Goal: Complete application form

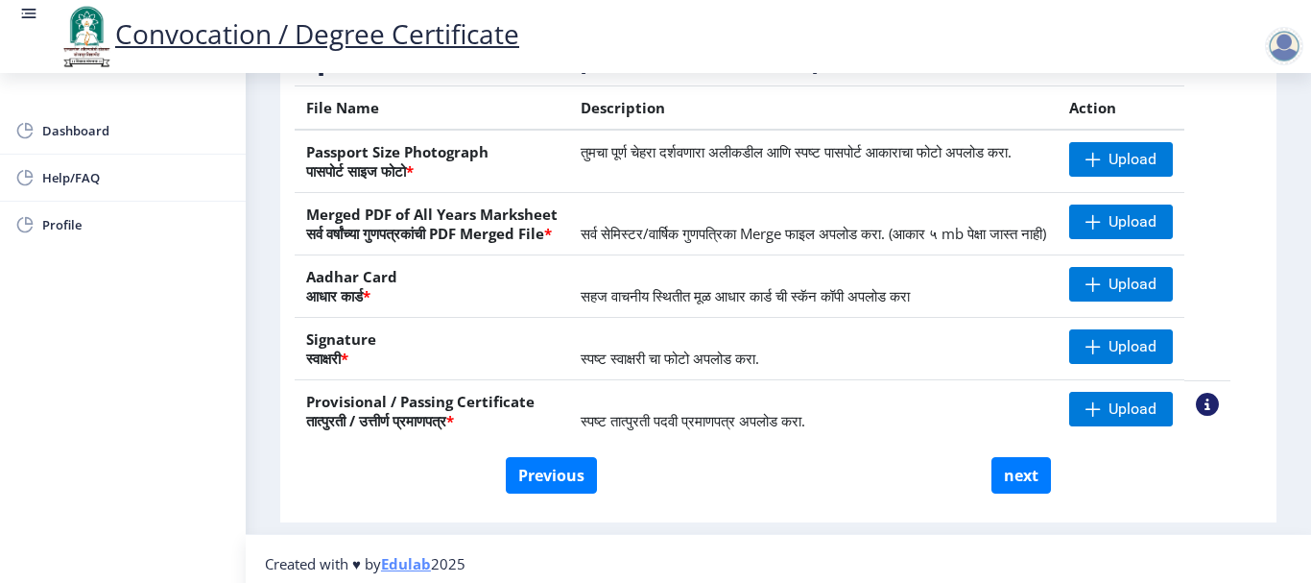
scroll to position [387, 0]
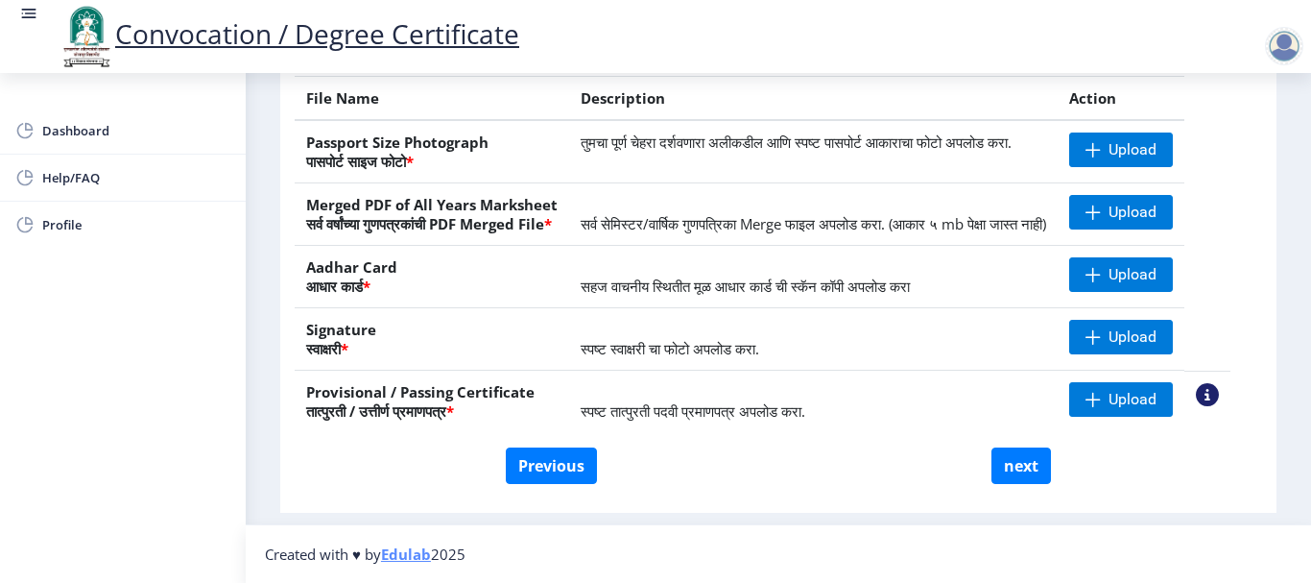
click at [368, 127] on th "Passport Size Photograph पासपोर्ट साइज फोटो *" at bounding box center [432, 151] width 275 height 63
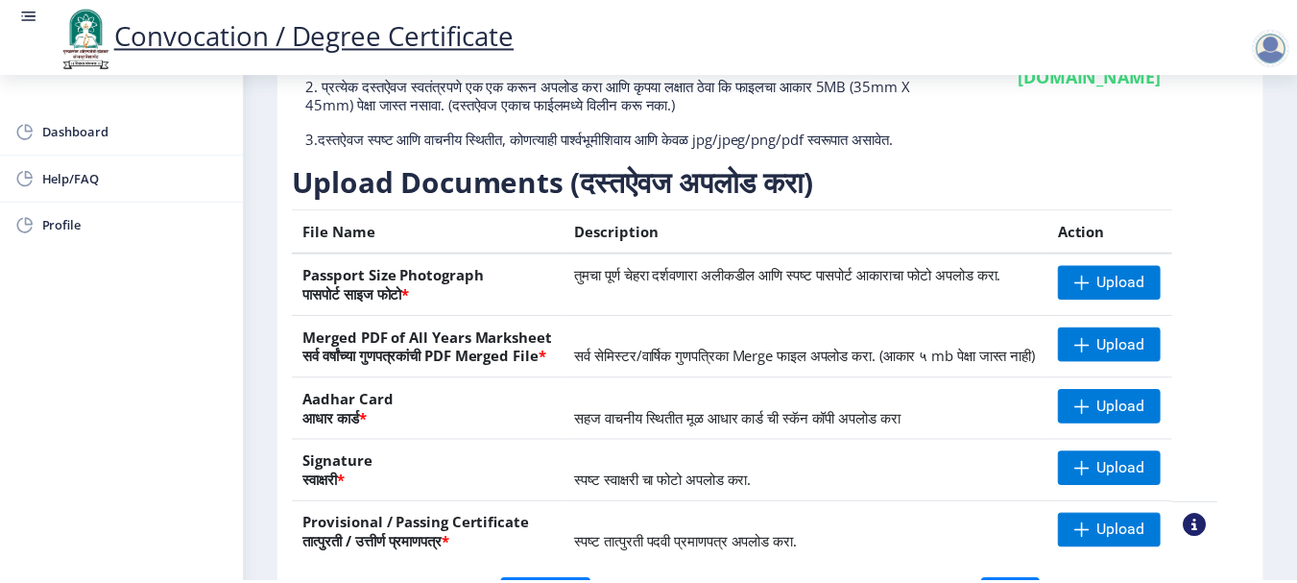
scroll to position [195, 0]
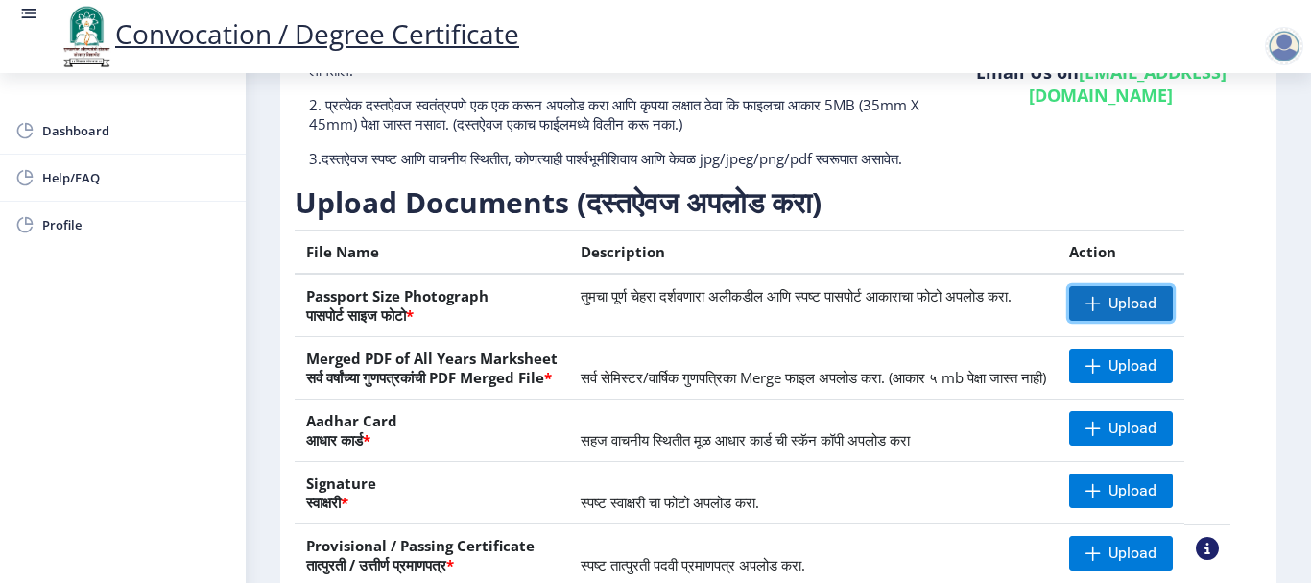
click at [1148, 313] on span "Upload" at bounding box center [1133, 303] width 48 height 19
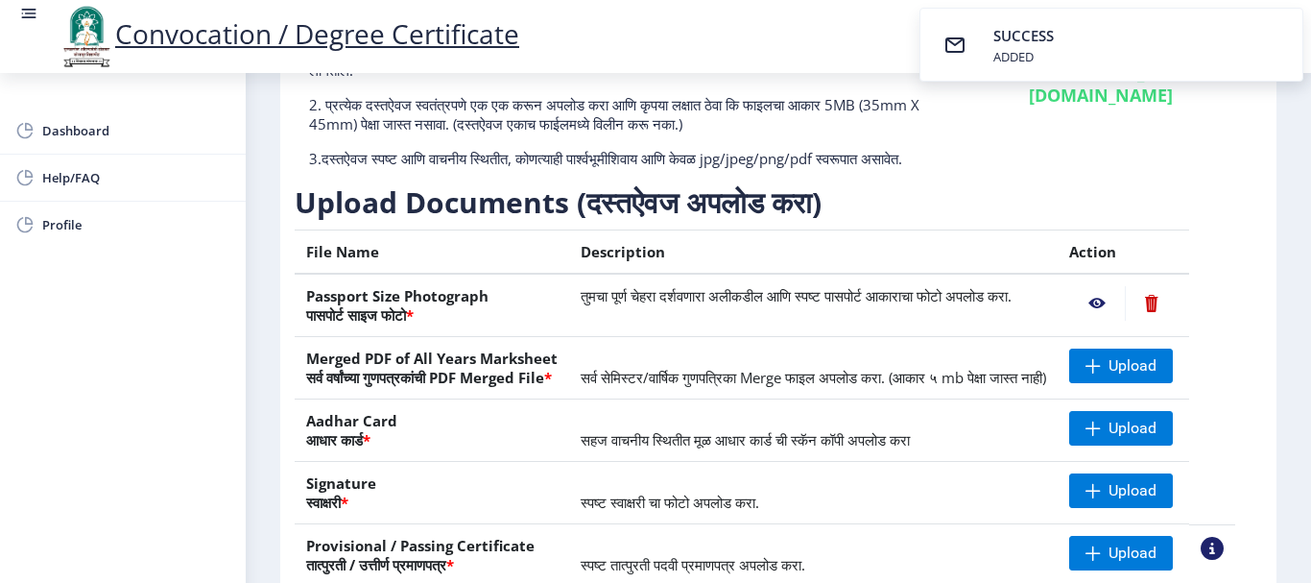
click at [1118, 321] on nb-action at bounding box center [1097, 303] width 56 height 35
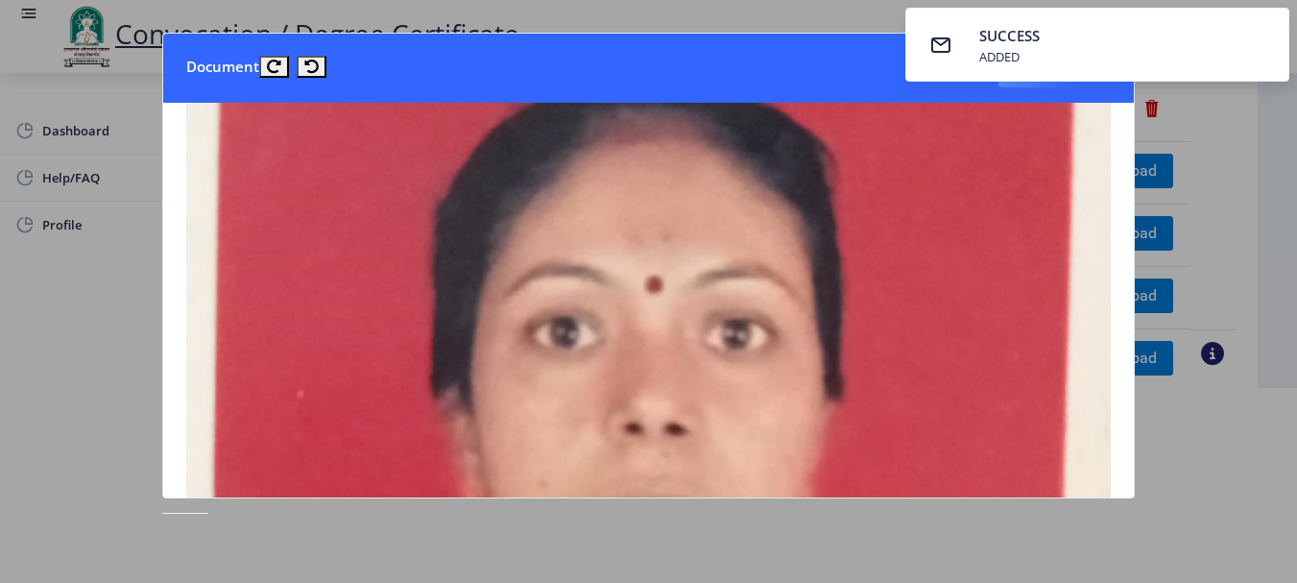
scroll to position [0, 0]
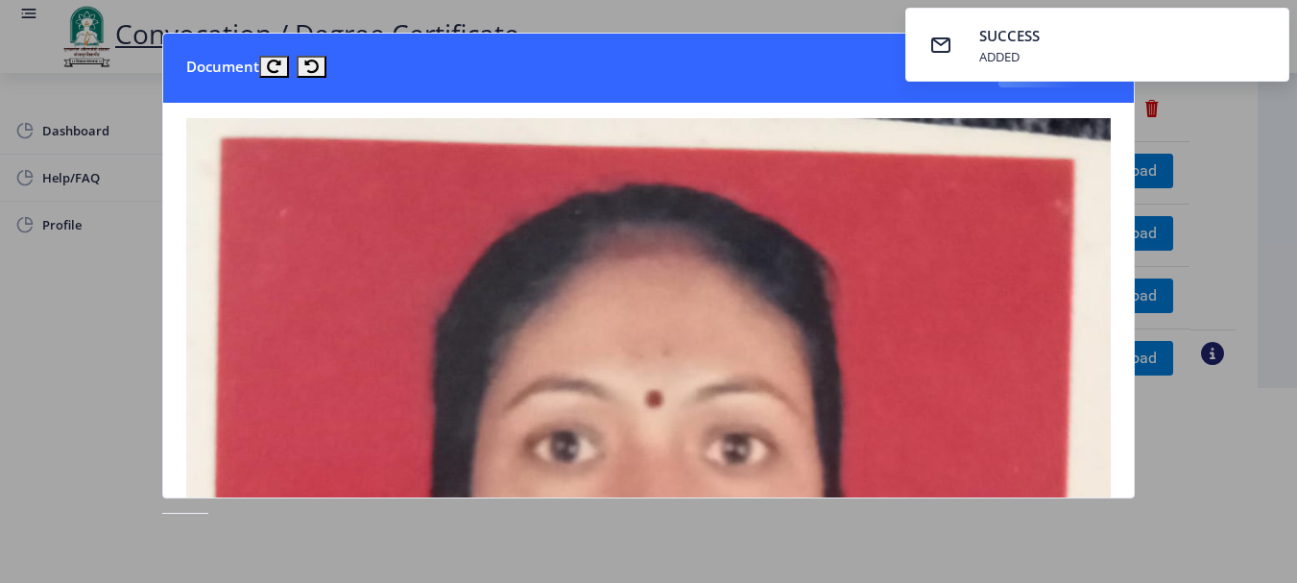
click at [1273, 154] on div at bounding box center [648, 291] width 1297 height 583
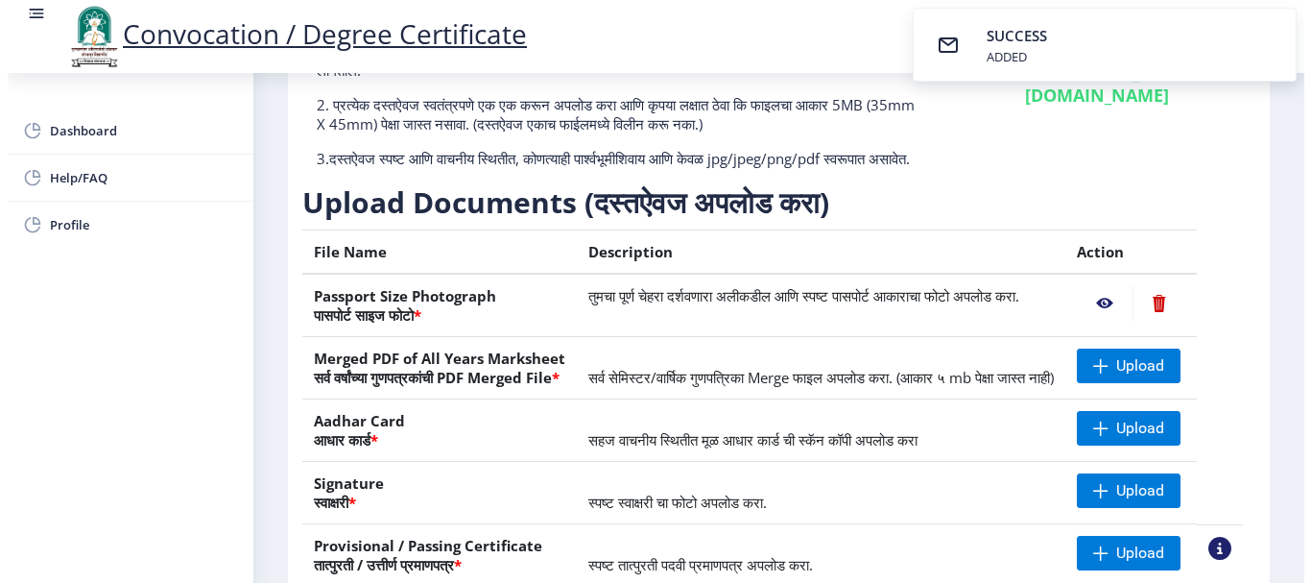
scroll to position [195, 0]
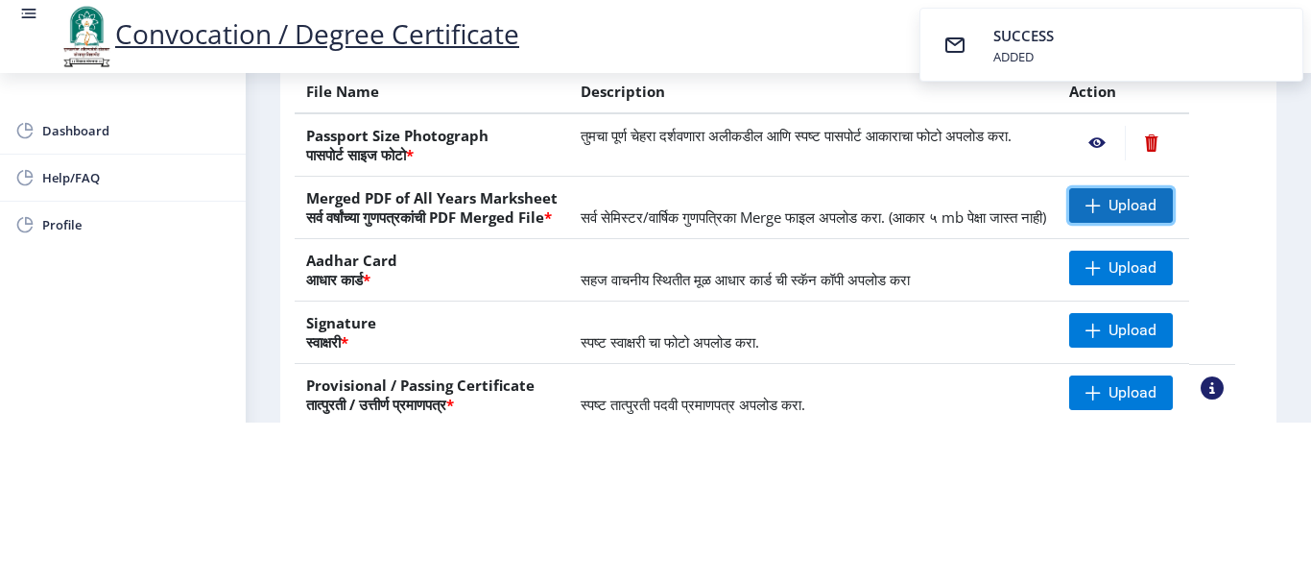
click at [1145, 198] on span "Upload" at bounding box center [1133, 205] width 48 height 19
click at [1110, 192] on nb-action at bounding box center [1097, 205] width 56 height 35
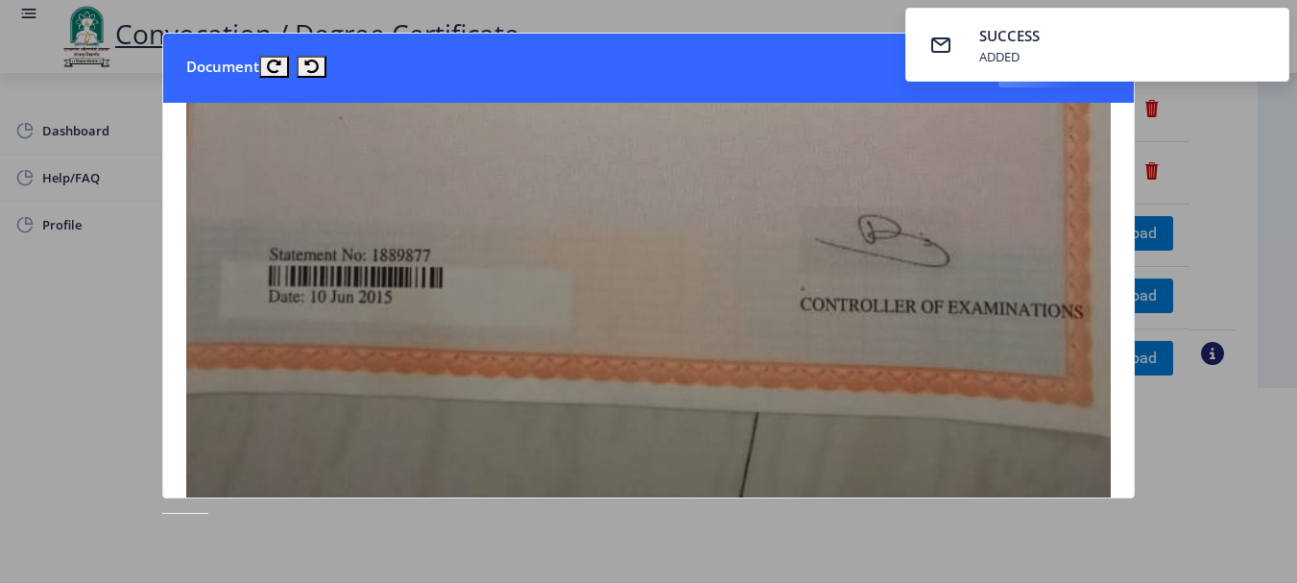
scroll to position [1248, 0]
click at [1200, 121] on div at bounding box center [648, 291] width 1297 height 583
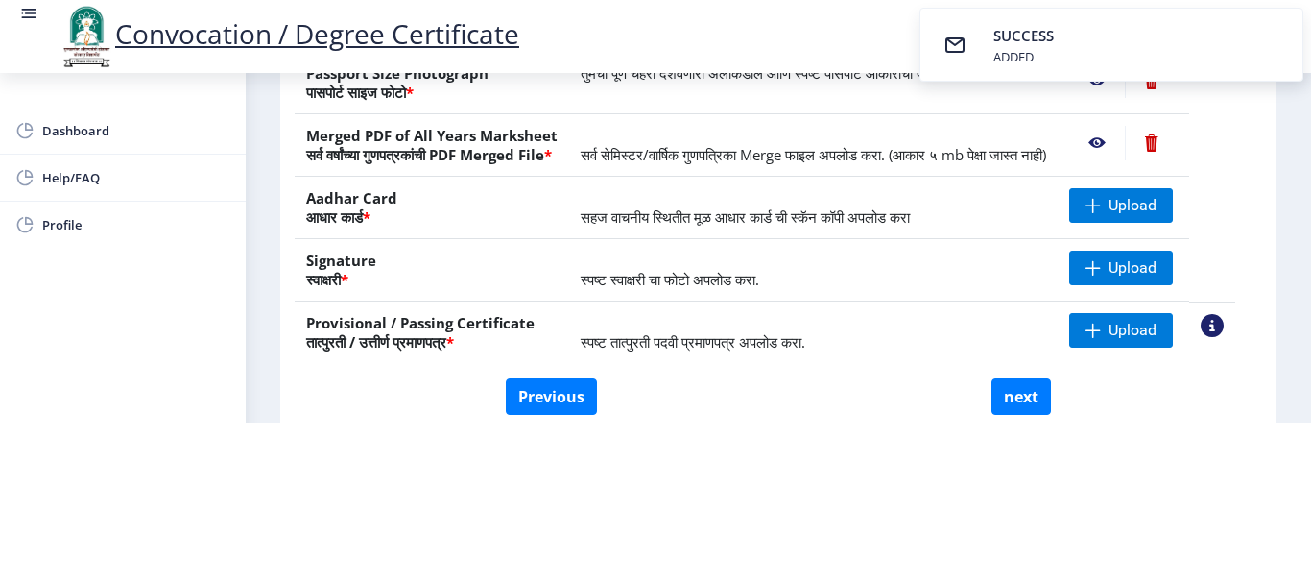
scroll to position [291, 0]
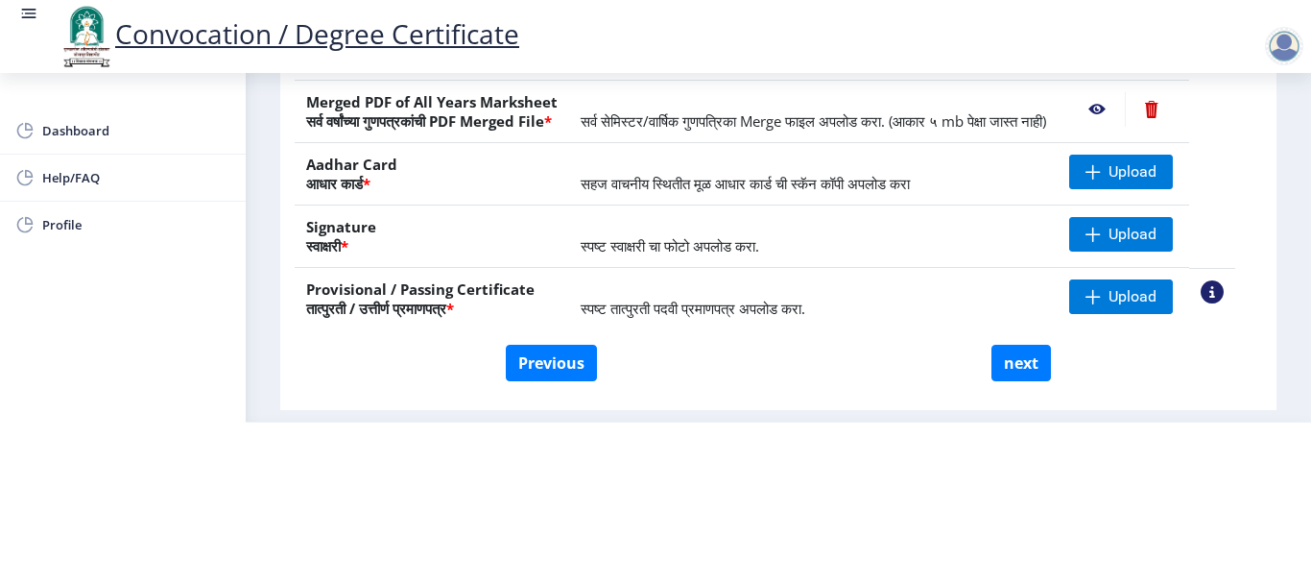
click at [1114, 354] on div "Previous next" at bounding box center [778, 363] width 939 height 36
click at [1122, 185] on span "Upload" at bounding box center [1121, 172] width 104 height 35
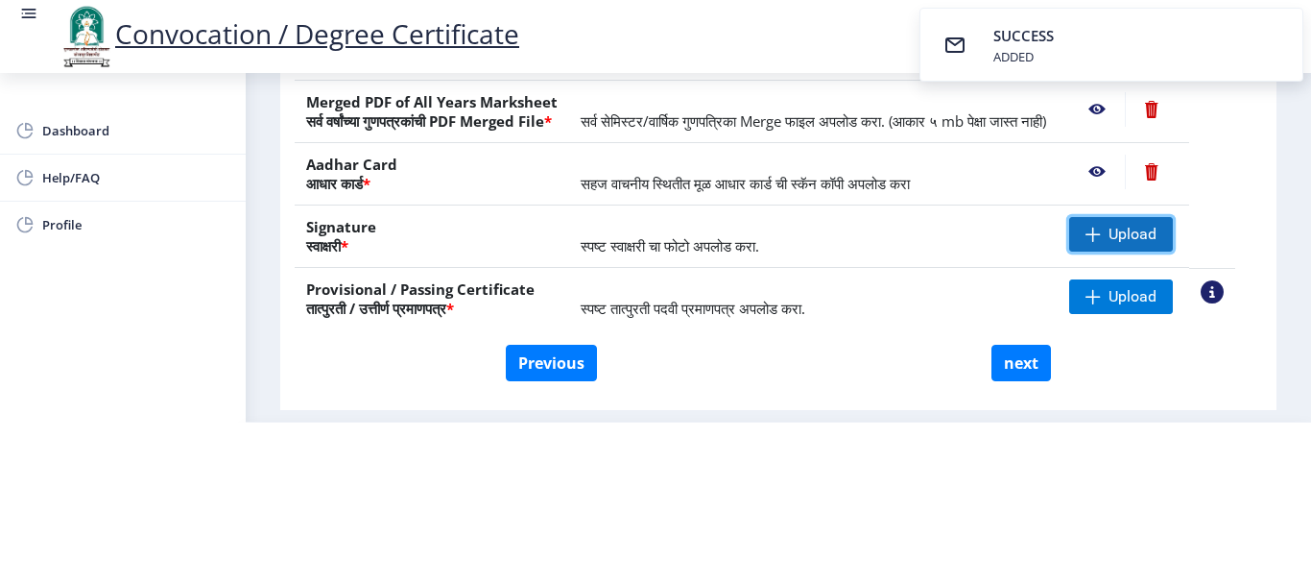
click at [1144, 231] on span "Upload" at bounding box center [1133, 234] width 48 height 19
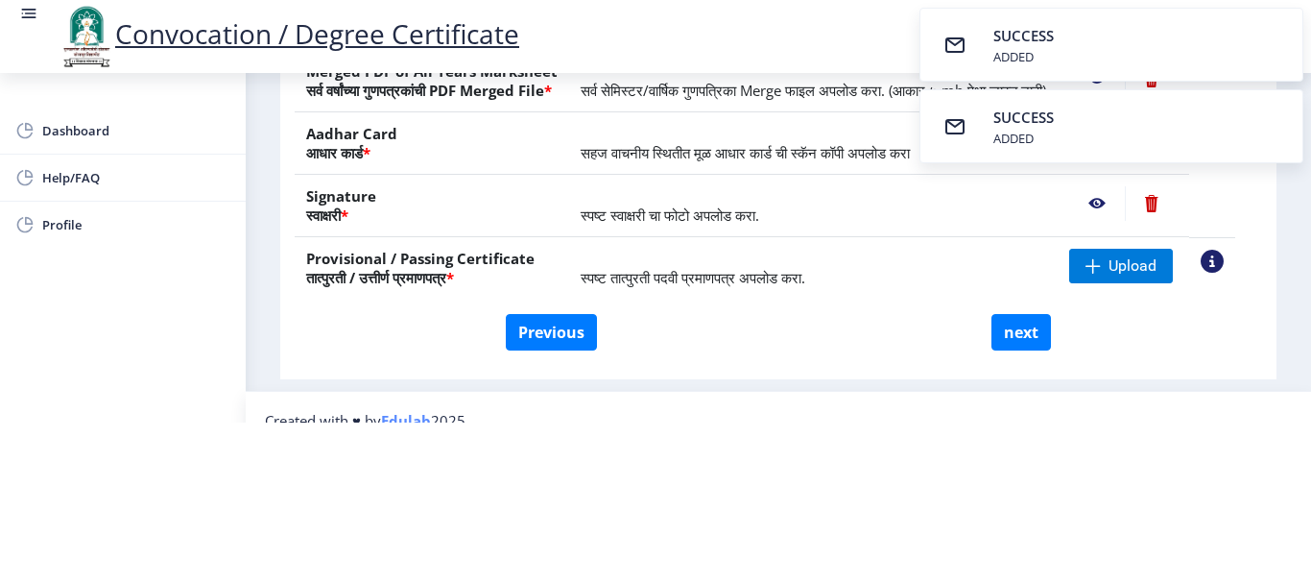
scroll to position [288, 0]
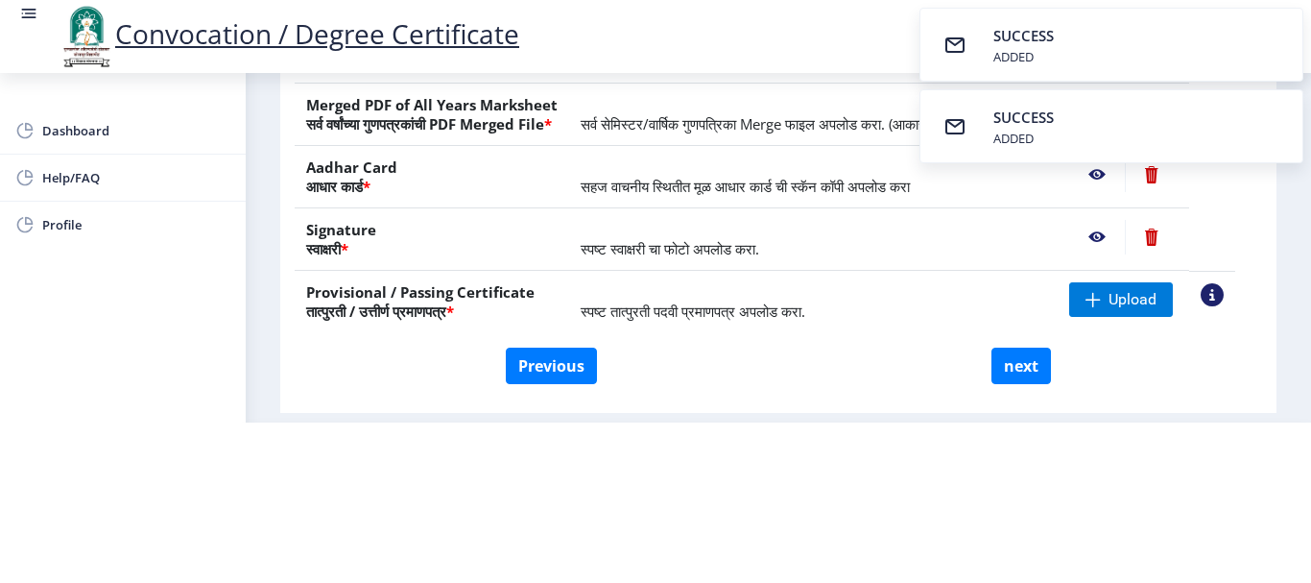
click at [1125, 237] on nb-action at bounding box center [1097, 237] width 56 height 35
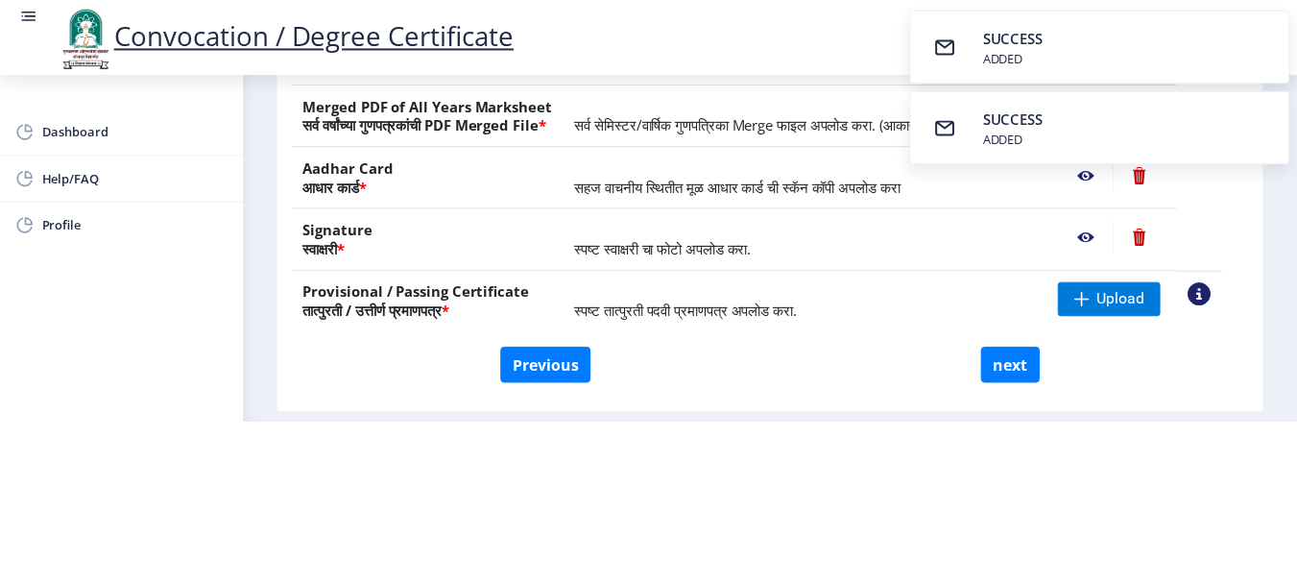
scroll to position [0, 0]
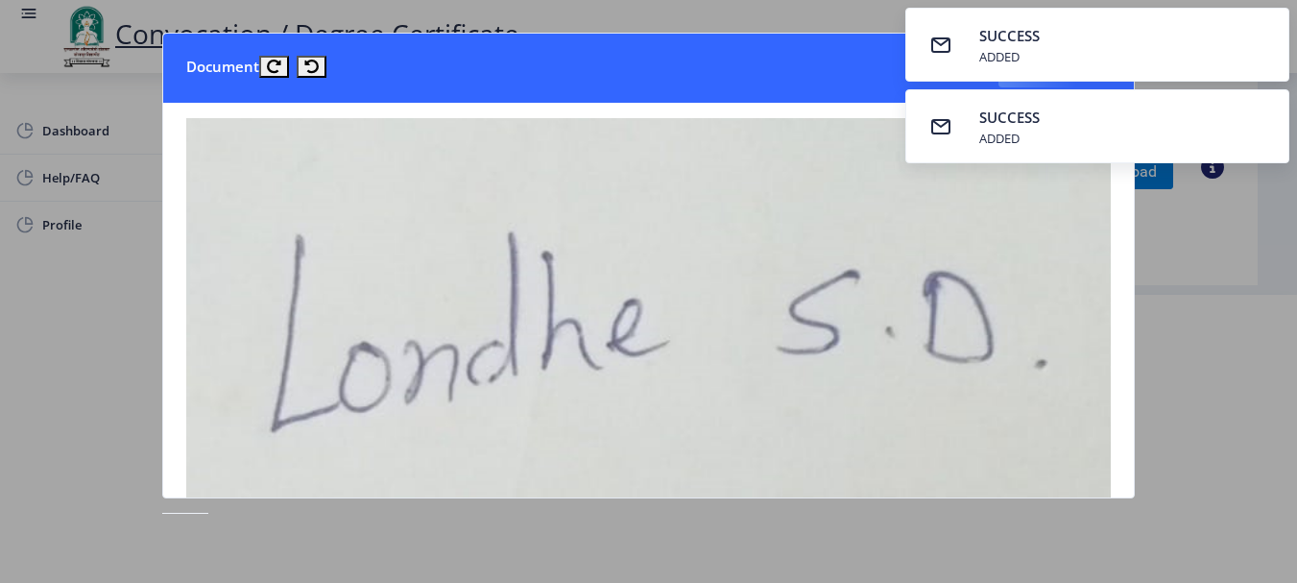
click at [1164, 319] on div at bounding box center [648, 291] width 1297 height 583
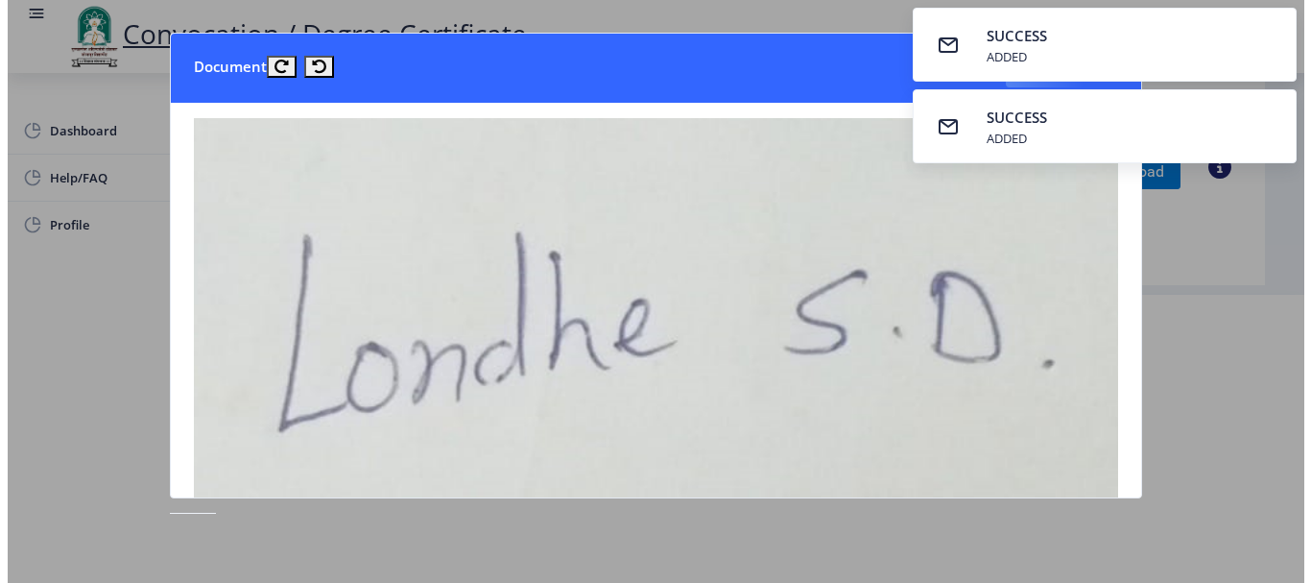
scroll to position [199, 0]
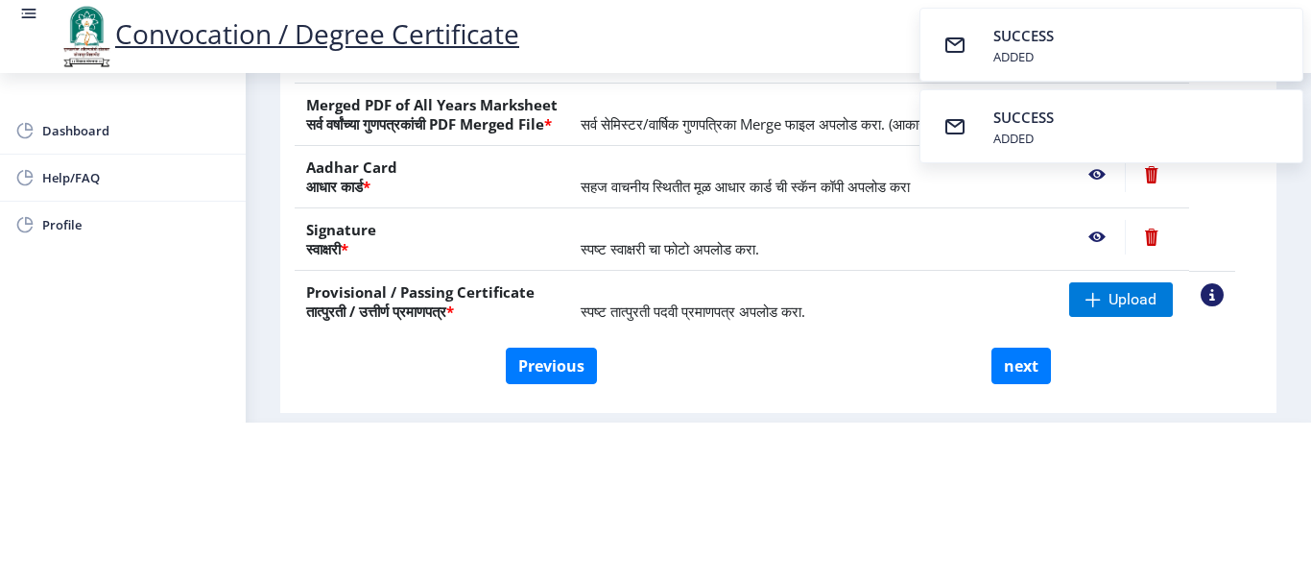
click at [1120, 177] on nb-action at bounding box center [1097, 174] width 56 height 35
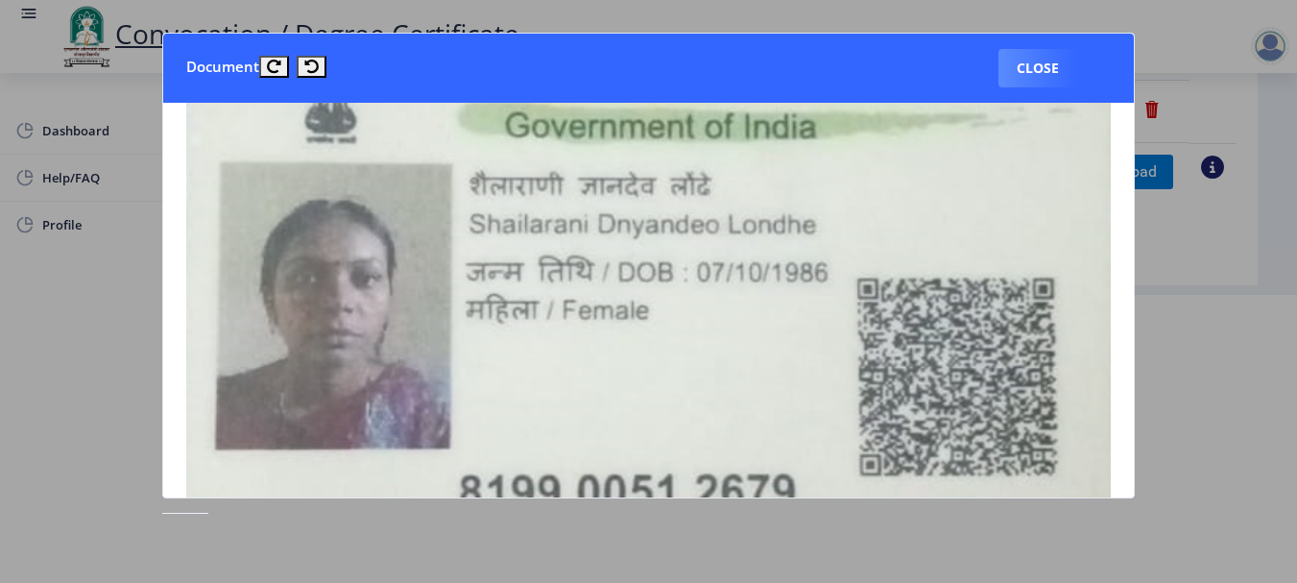
scroll to position [0, 0]
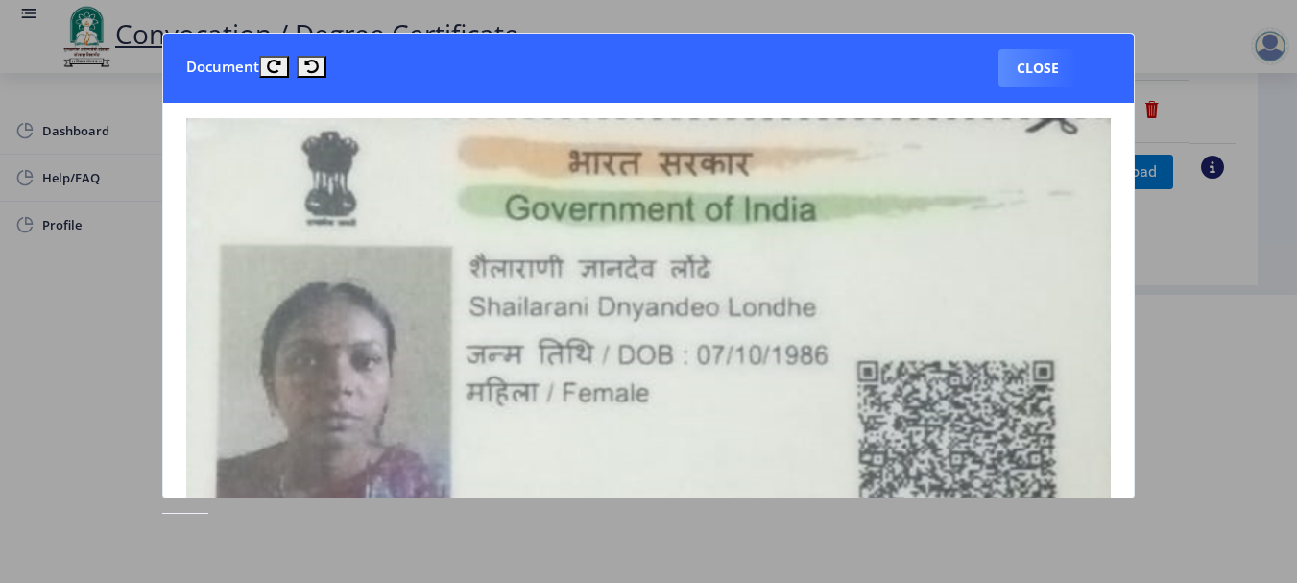
click at [1212, 356] on div at bounding box center [648, 291] width 1297 height 583
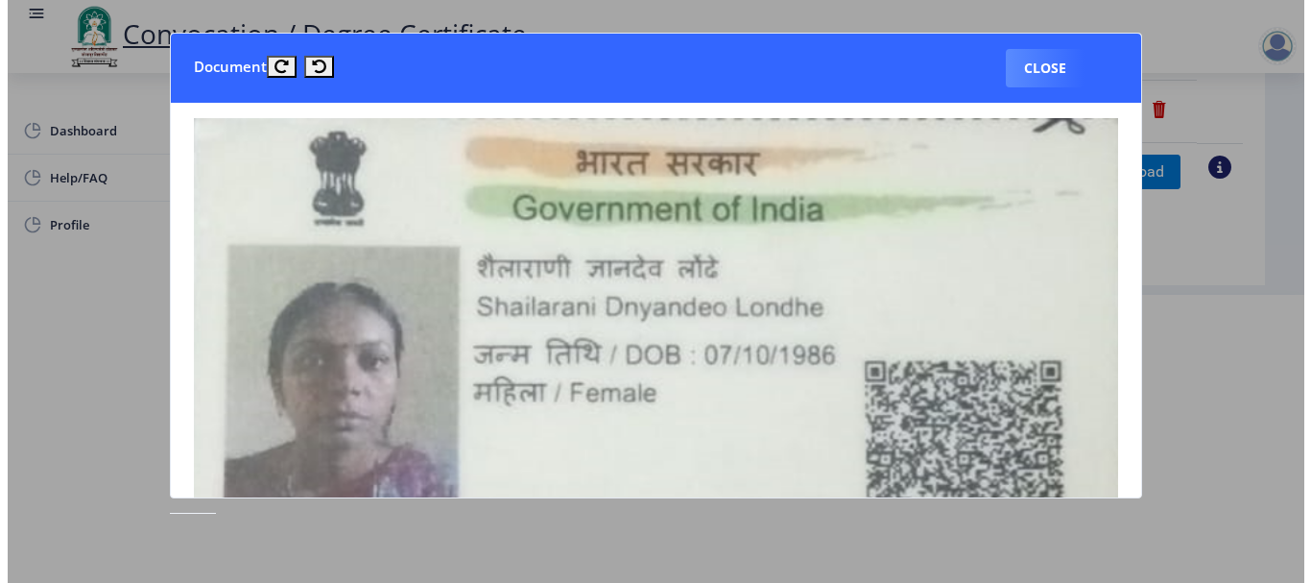
scroll to position [199, 0]
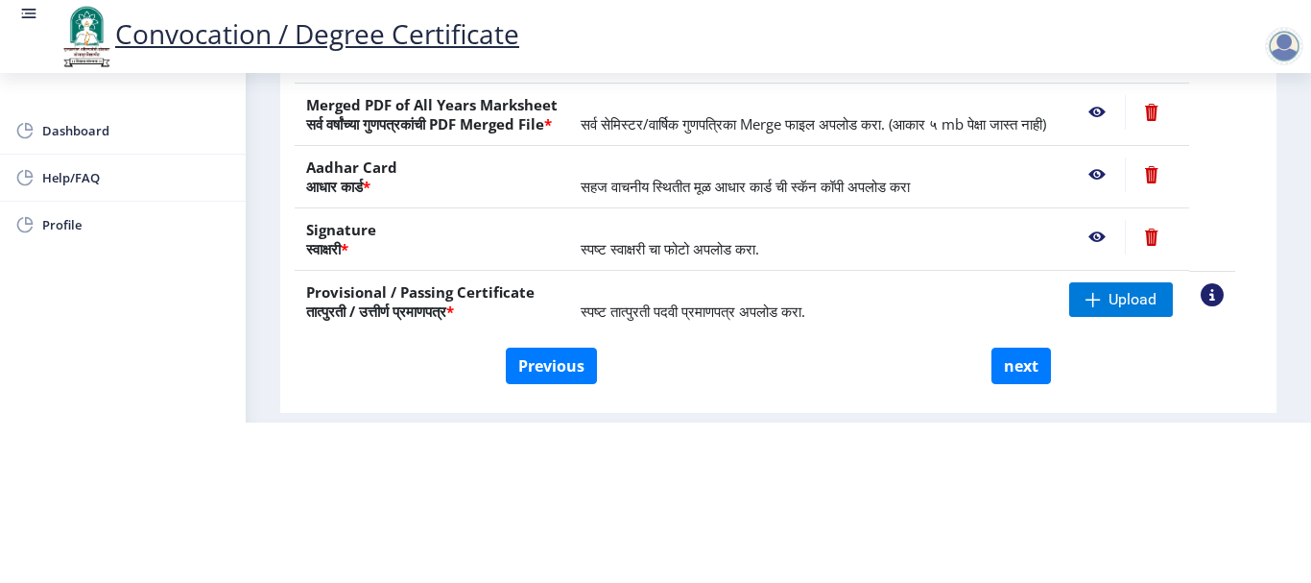
click at [675, 300] on td "स्पष्ट तात्पुरती पदवी प्रमाणपत्र अपलोड करा." at bounding box center [813, 302] width 489 height 62
click at [1224, 300] on nb-action at bounding box center [1212, 294] width 23 height 23
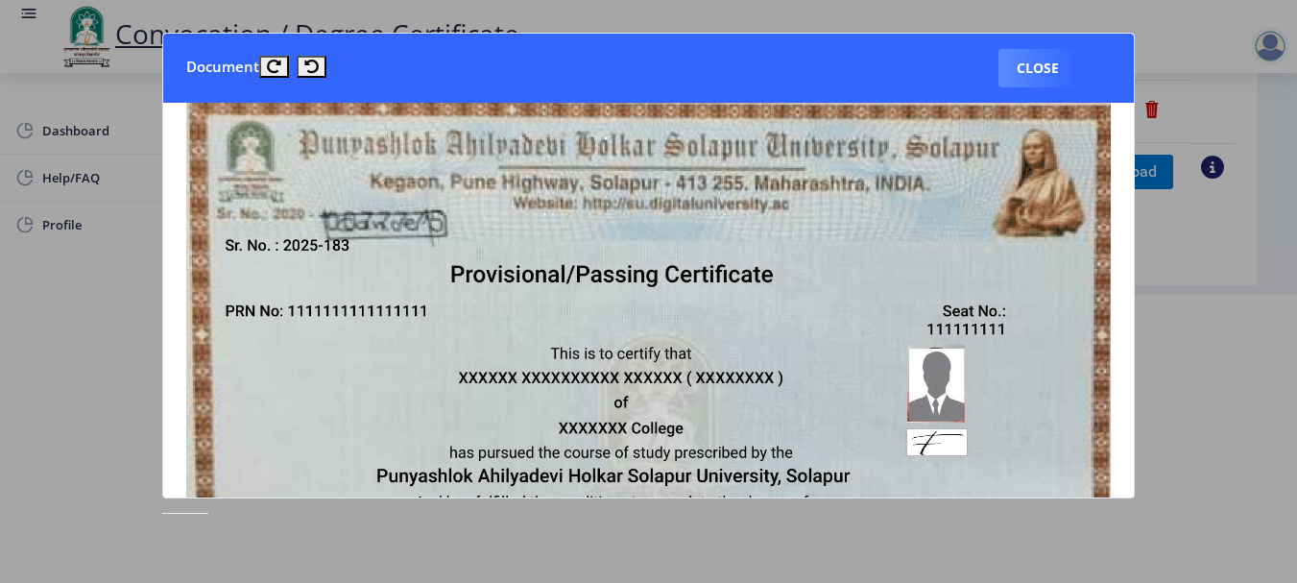
scroll to position [0, 0]
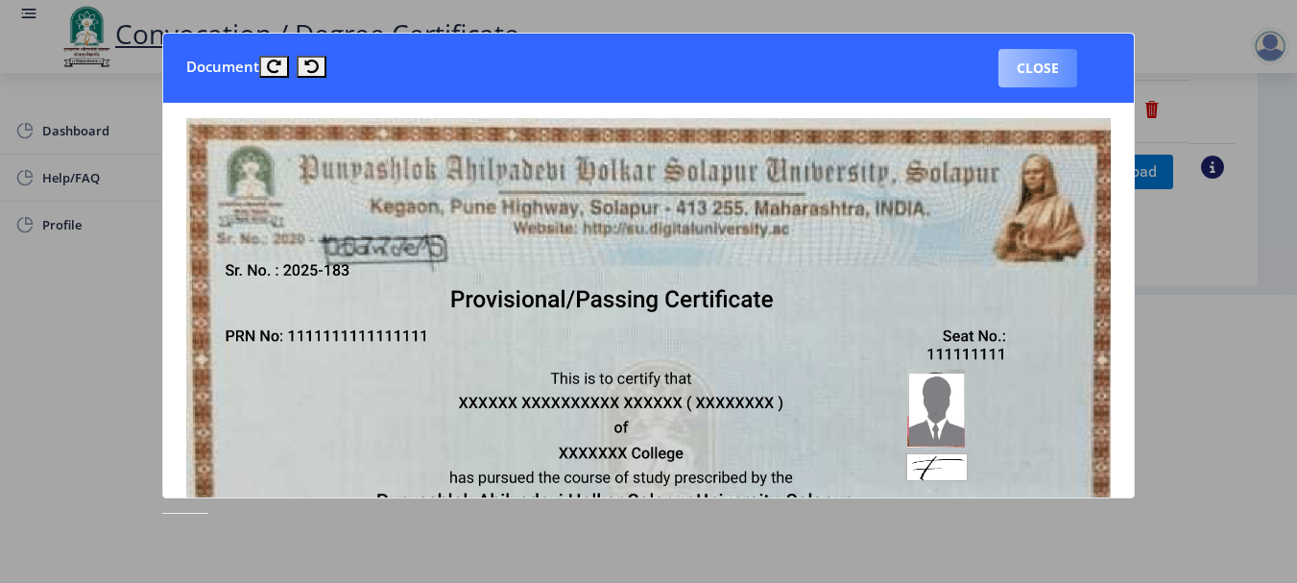
click at [1037, 60] on button "Close" at bounding box center [1037, 68] width 79 height 38
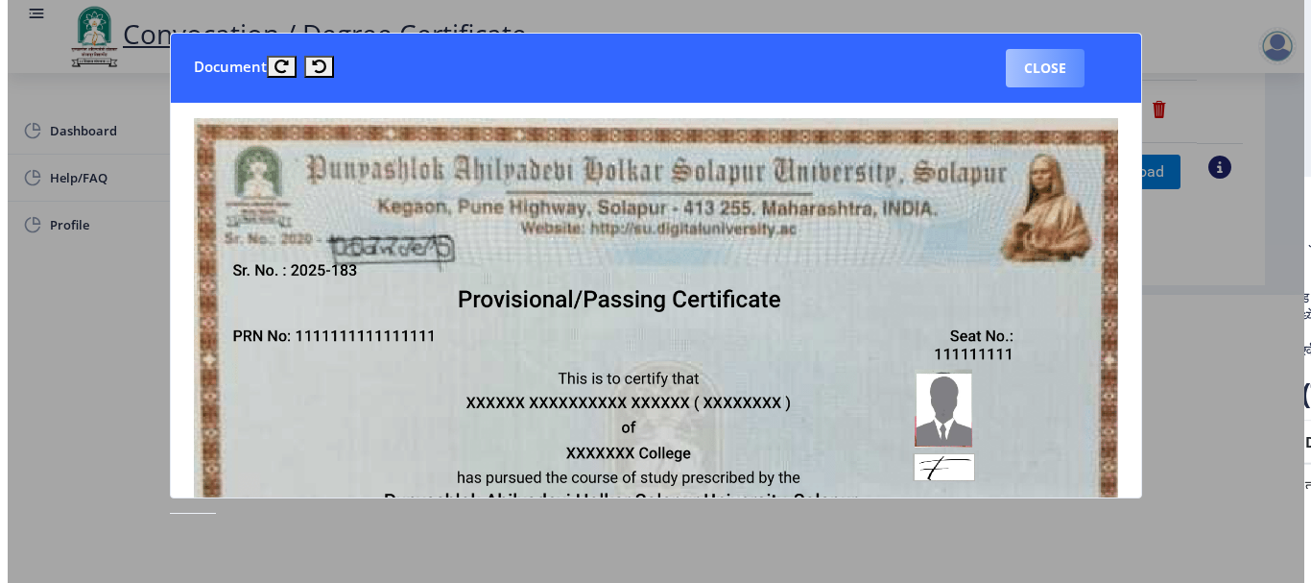
scroll to position [199, 0]
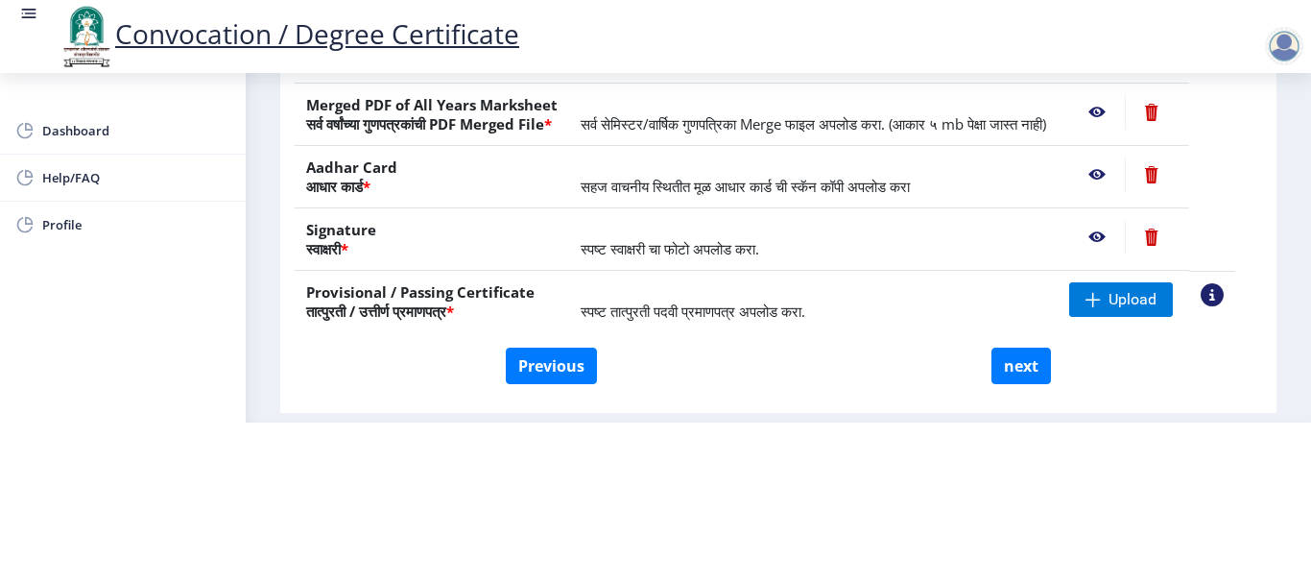
click at [288, 422] on html "Convocation / Degree Certificate Dashboard Help/FAQ Profile First step 2 Second…" at bounding box center [655, 131] width 1311 height 583
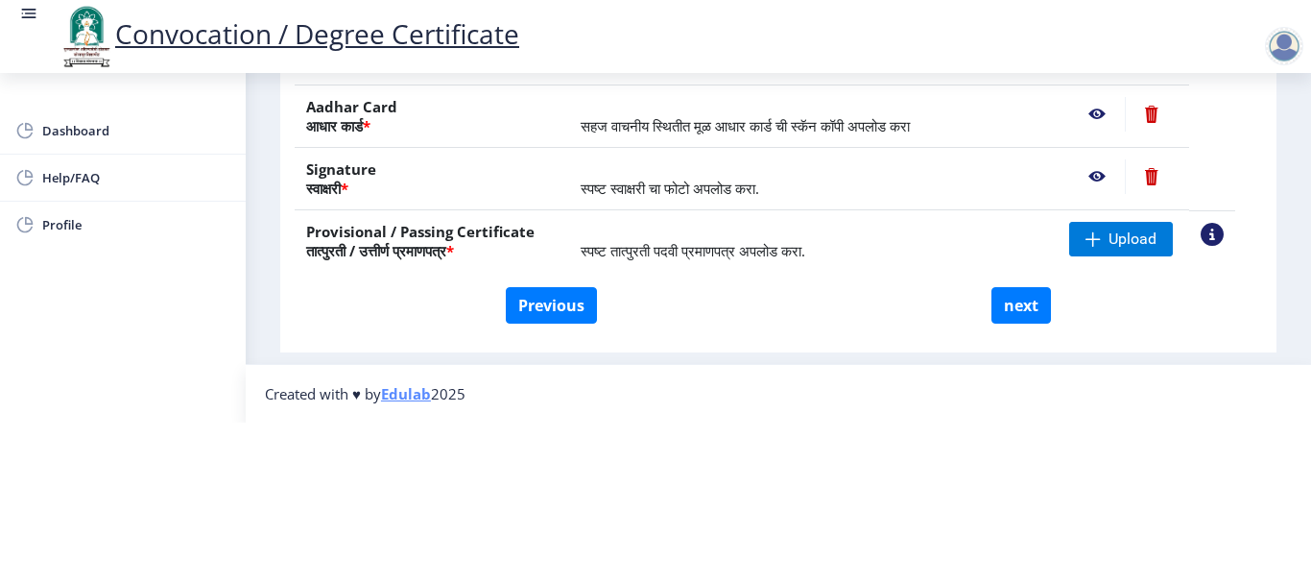
drag, startPoint x: 788, startPoint y: 198, endPoint x: 278, endPoint y: 244, distance: 511.8
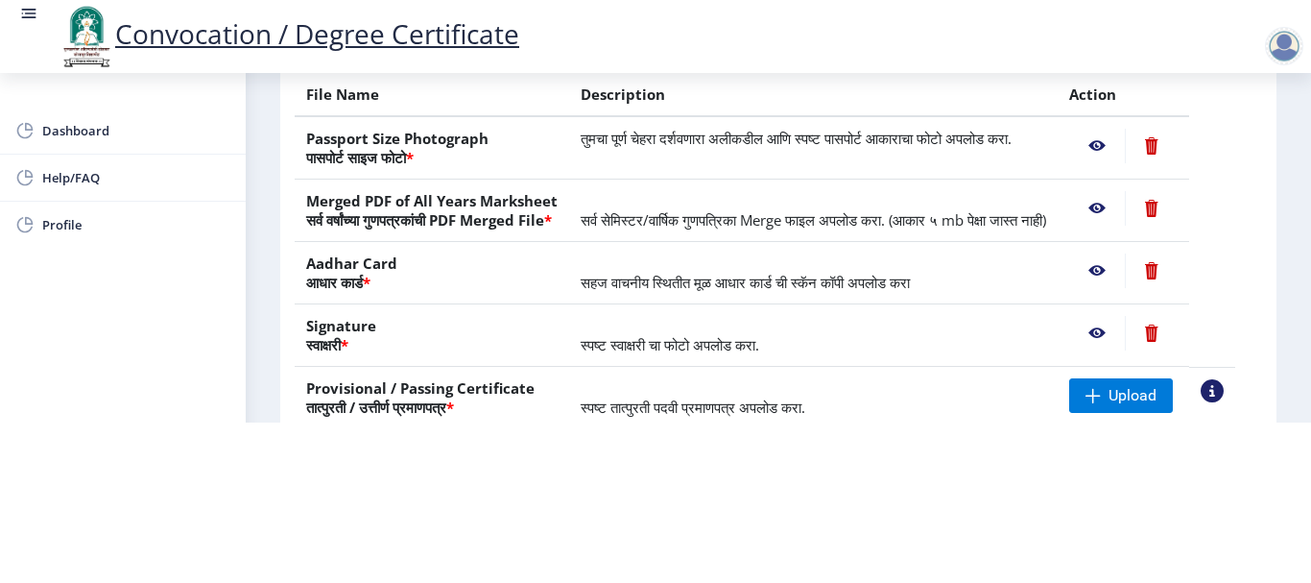
scroll to position [288, 0]
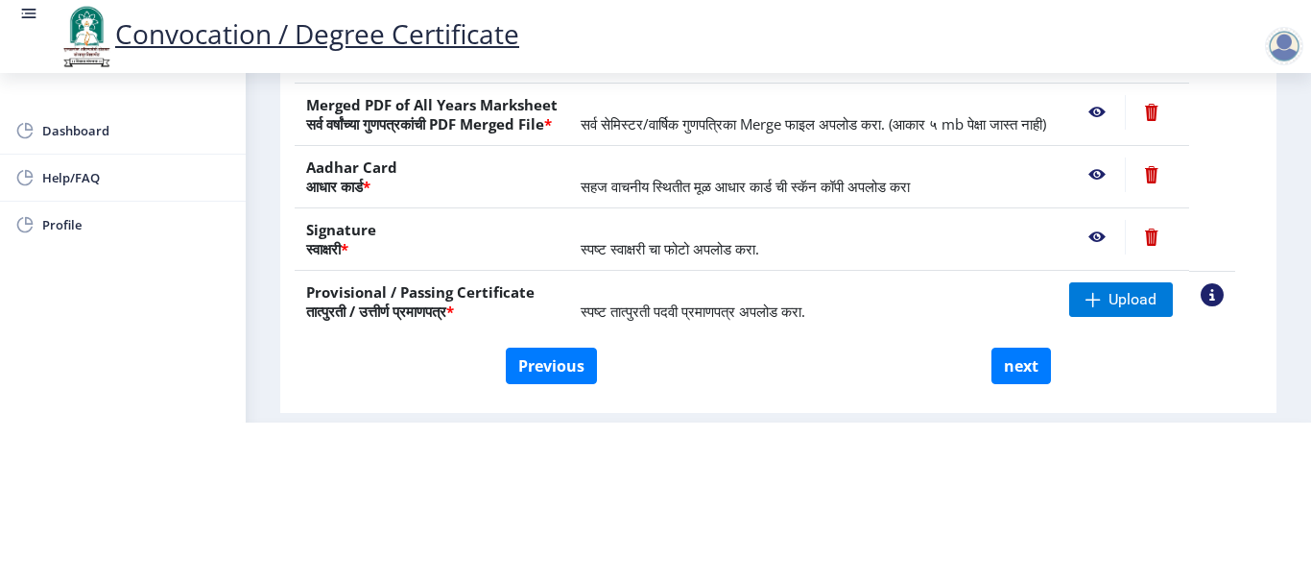
drag, startPoint x: 278, startPoint y: 244, endPoint x: 262, endPoint y: 201, distance: 46.2
click at [262, 201] on nb-layout-column "First step 2 Second step 3 Third step Instructions (सूचना) 1. कृपया लक्षात घ्या…" at bounding box center [779, 25] width 1066 height 800
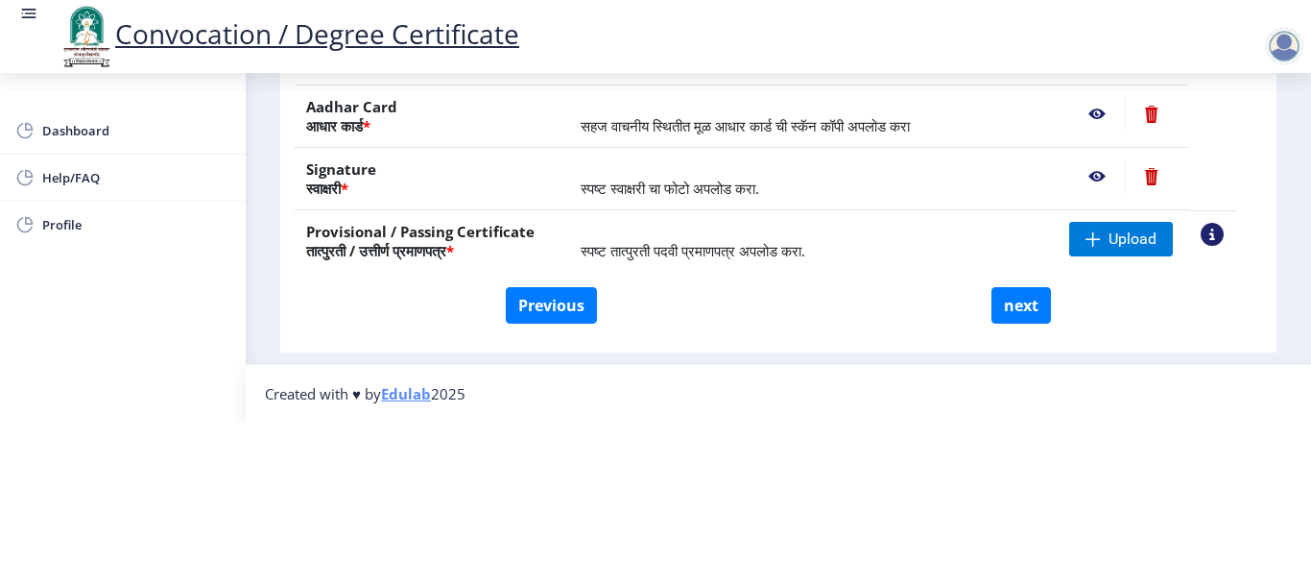
click at [443, 214] on th "Provisional / Passing Certificate तात्पुरती / उत्तीर्ण प्रमाणपत्र *" at bounding box center [432, 241] width 275 height 62
click at [1224, 223] on nb-action at bounding box center [1212, 234] width 23 height 23
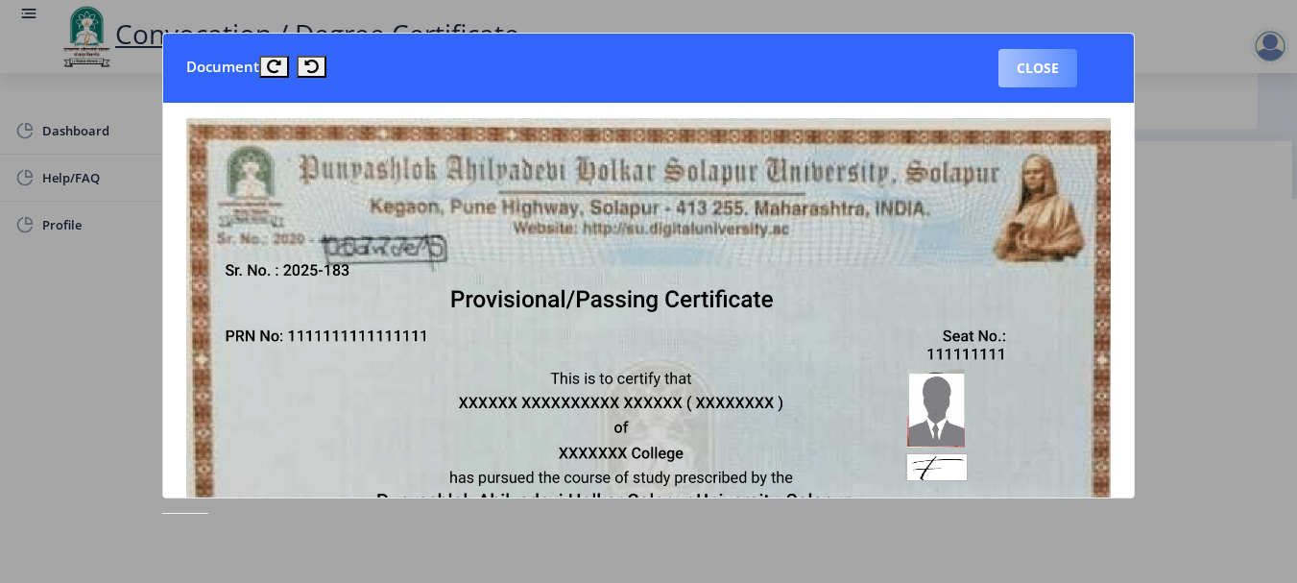
click at [1060, 66] on button "Close" at bounding box center [1037, 68] width 79 height 38
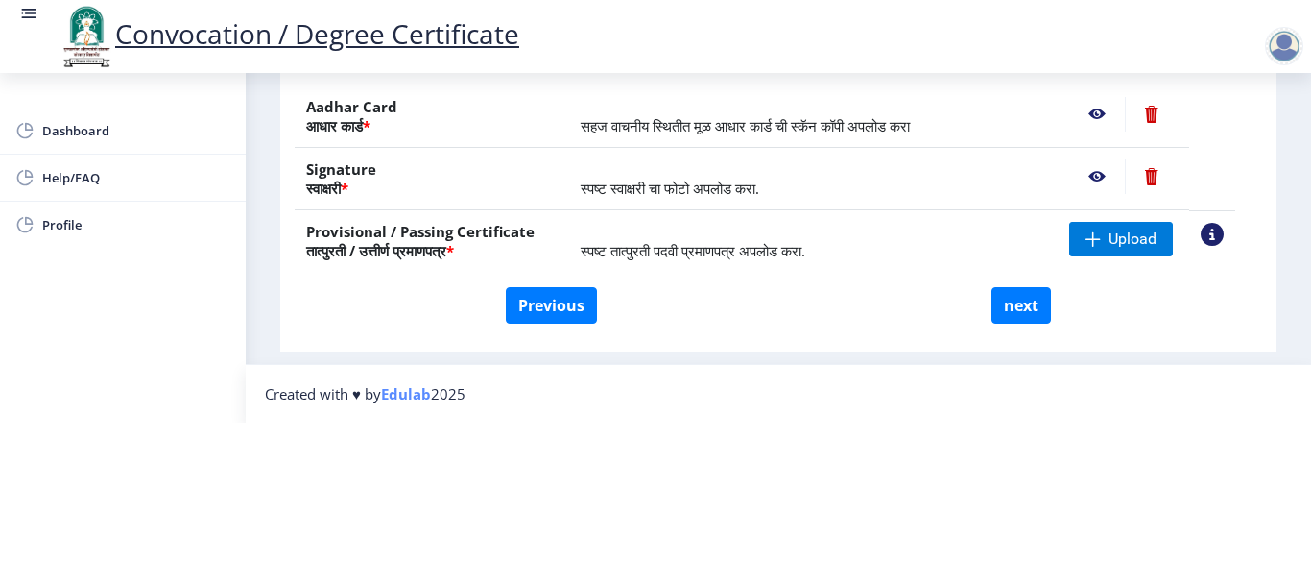
scroll to position [387, 0]
click at [639, 384] on ngx-footer "Created with ♥ by Edulab 2025" at bounding box center [778, 393] width 1027 height 19
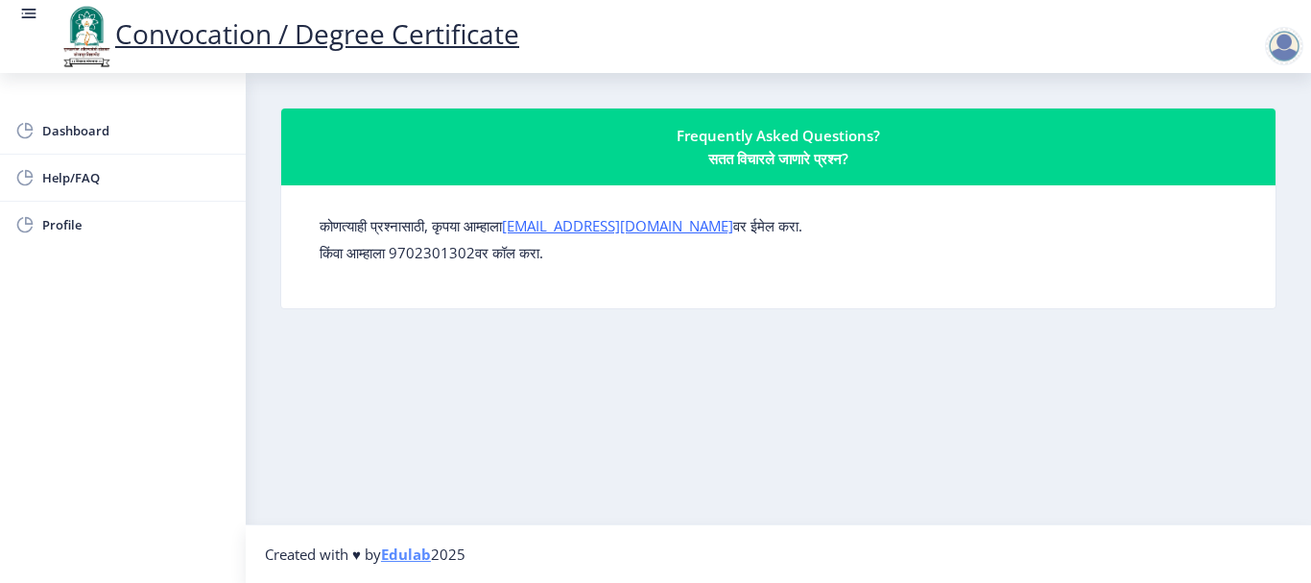
click at [419, 248] on p "किंवा आम्हाला 9702301302वर कॉल करा." at bounding box center [779, 252] width 918 height 19
click at [420, 304] on nb-card-body "कोणत्याही प्रश्नासाठी, कृपया आम्हाला su.sfc@studentscenter.in वर ईमेल करा. किंव…" at bounding box center [778, 246] width 995 height 123
click at [112, 130] on span "Dashboard" at bounding box center [136, 130] width 188 height 23
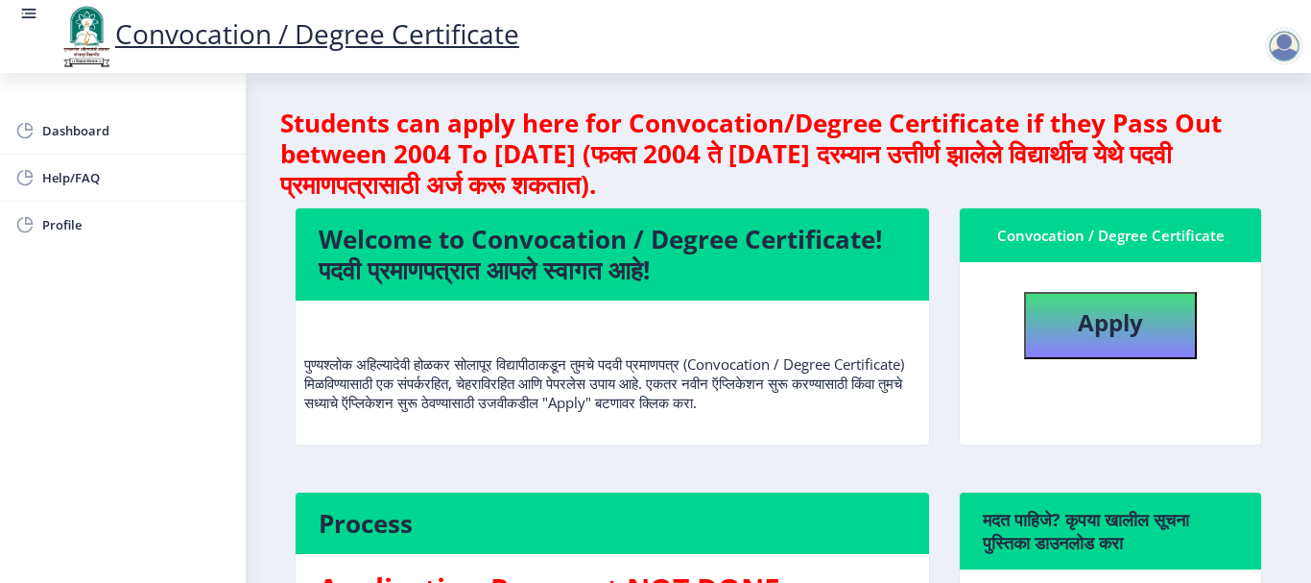
click at [41, 16] on div "Convocation / Degree Certificate" at bounding box center [288, 36] width 500 height 65
click at [36, 16] on rect at bounding box center [28, 13] width 19 height 19
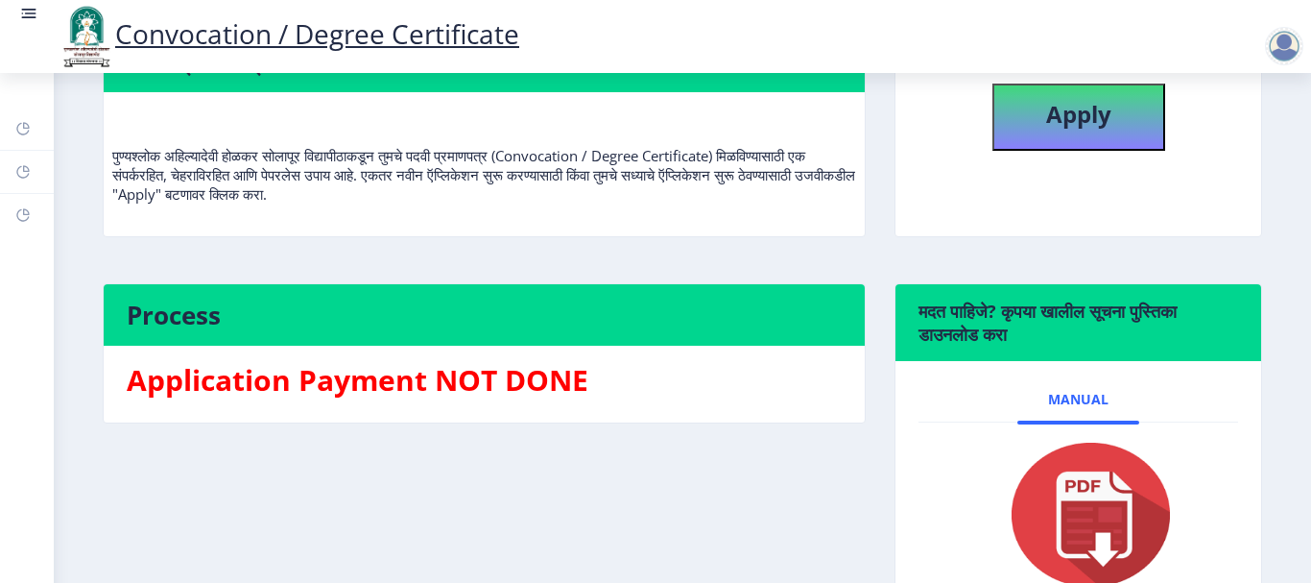
scroll to position [288, 0]
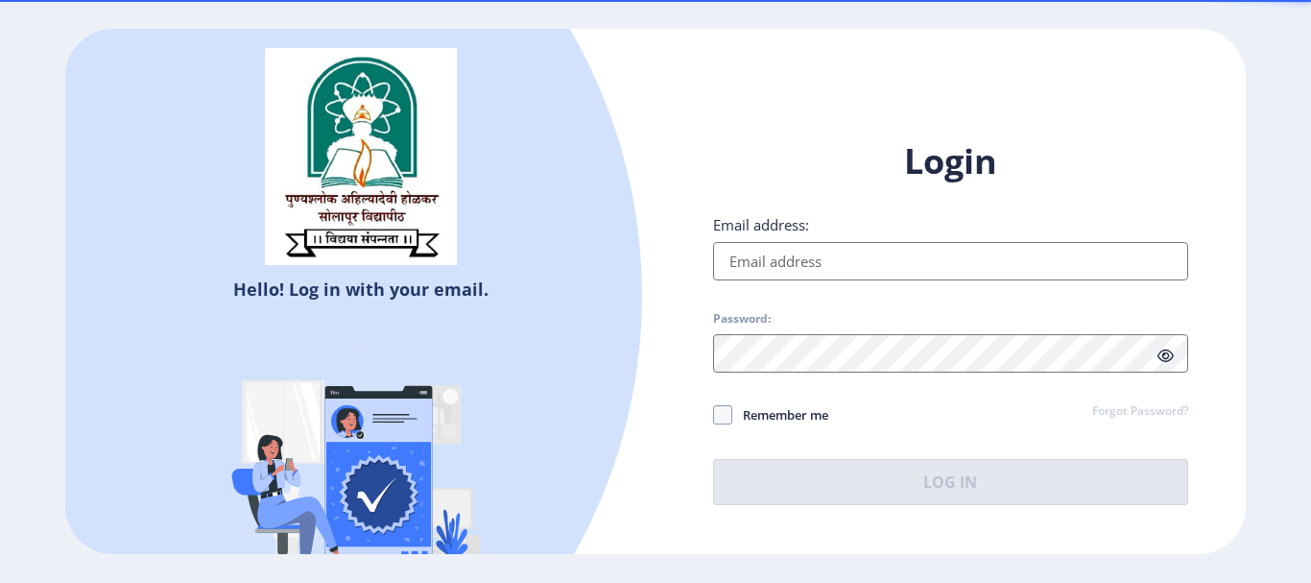
click at [833, 261] on input "Email address:" at bounding box center [950, 261] width 475 height 38
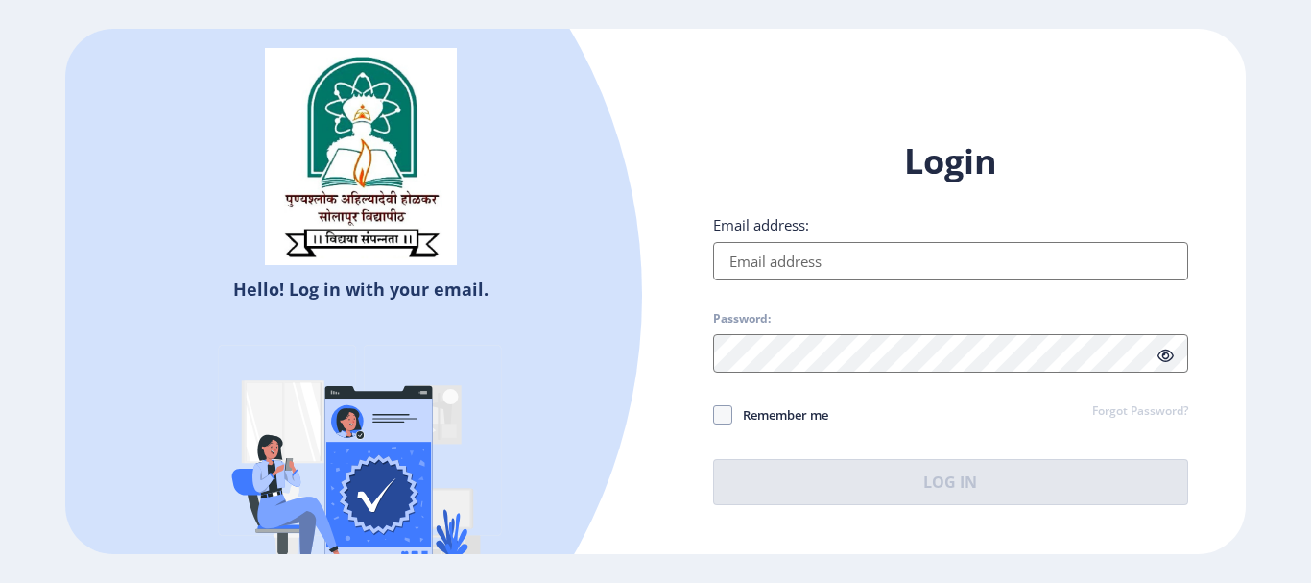
type input "[EMAIL_ADDRESS][DOMAIN_NAME]"
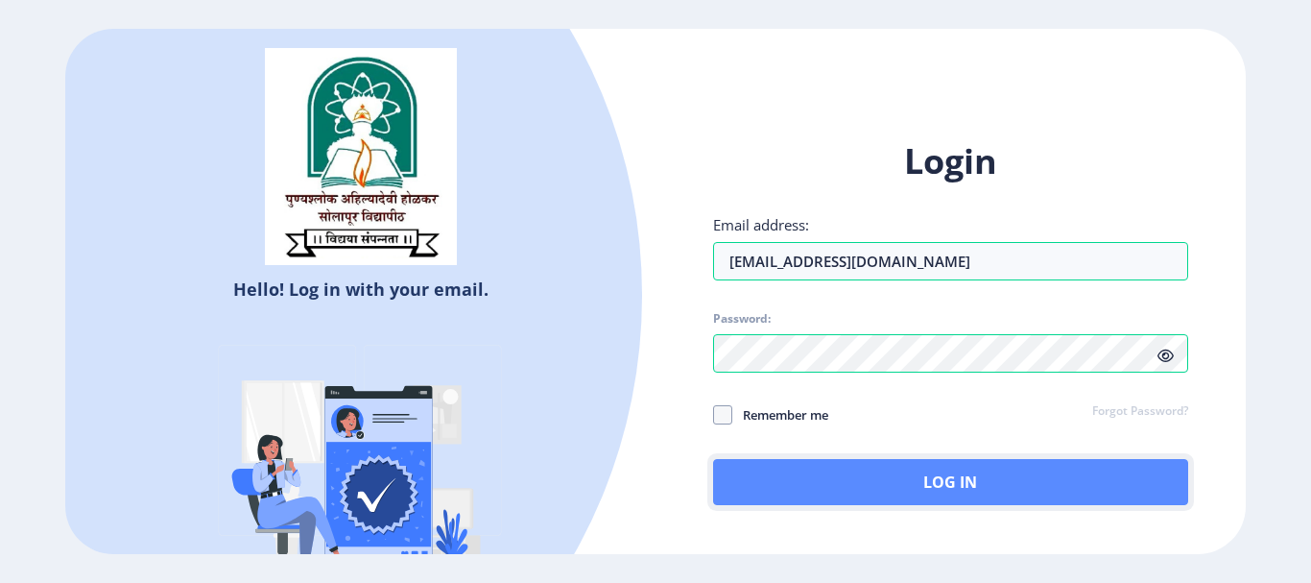
click at [852, 486] on button "Log In" at bounding box center [950, 482] width 475 height 46
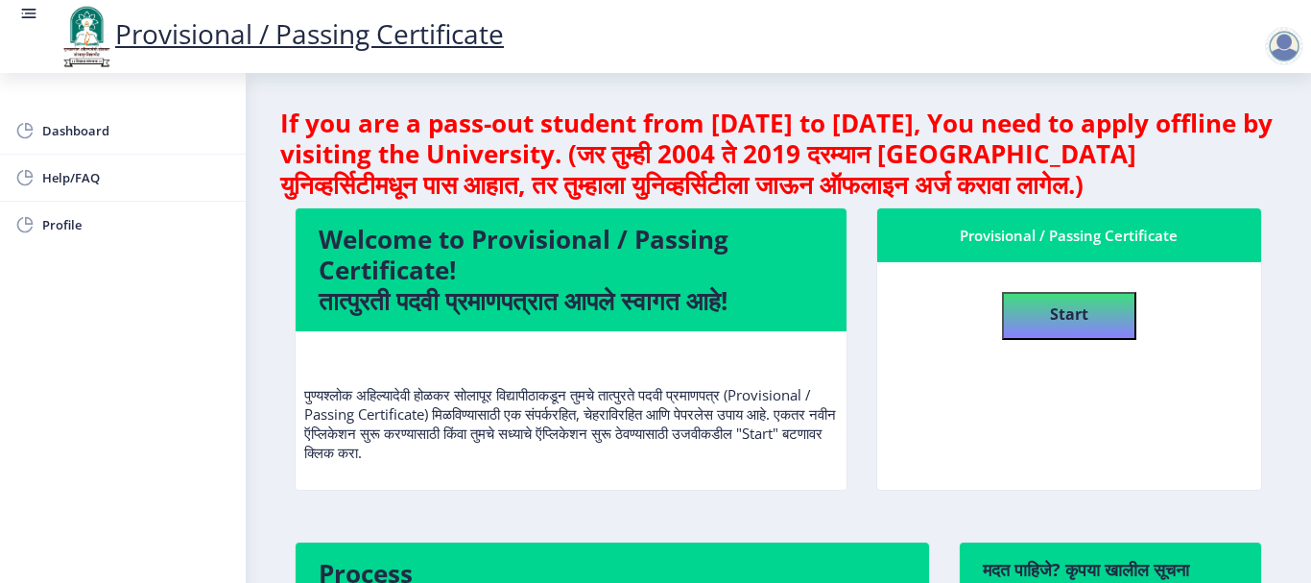
scroll to position [3, 0]
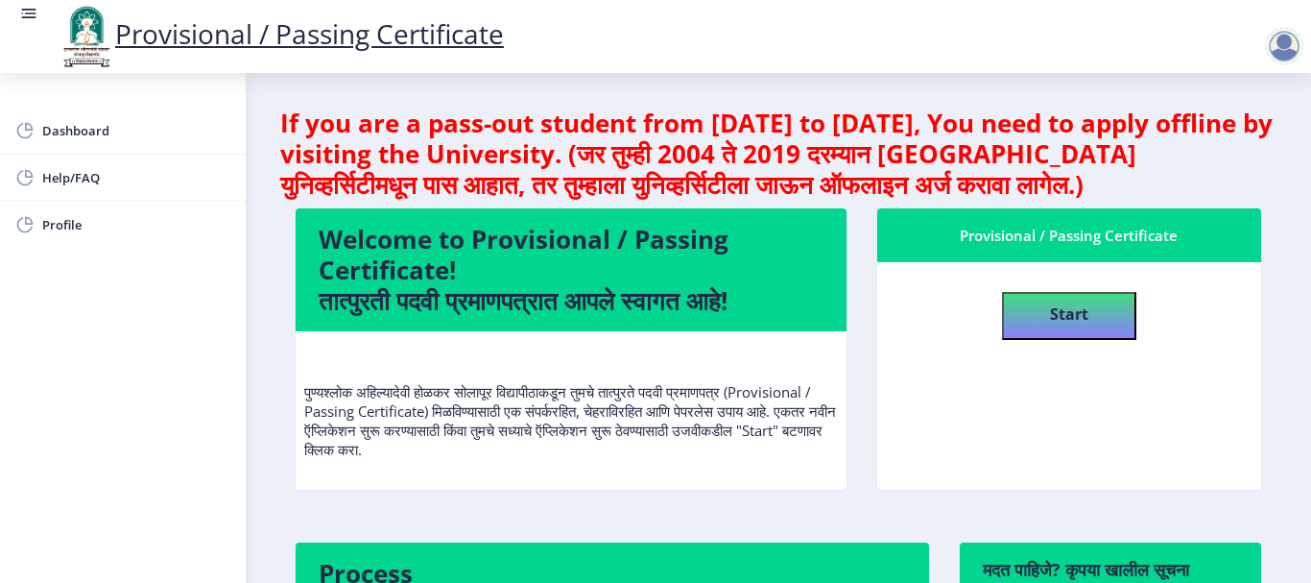
click at [258, 504] on nb-layout-column "If you are a pass-out student from [DATE] to [DATE], You need to apply offline …" at bounding box center [779, 475] width 1066 height 805
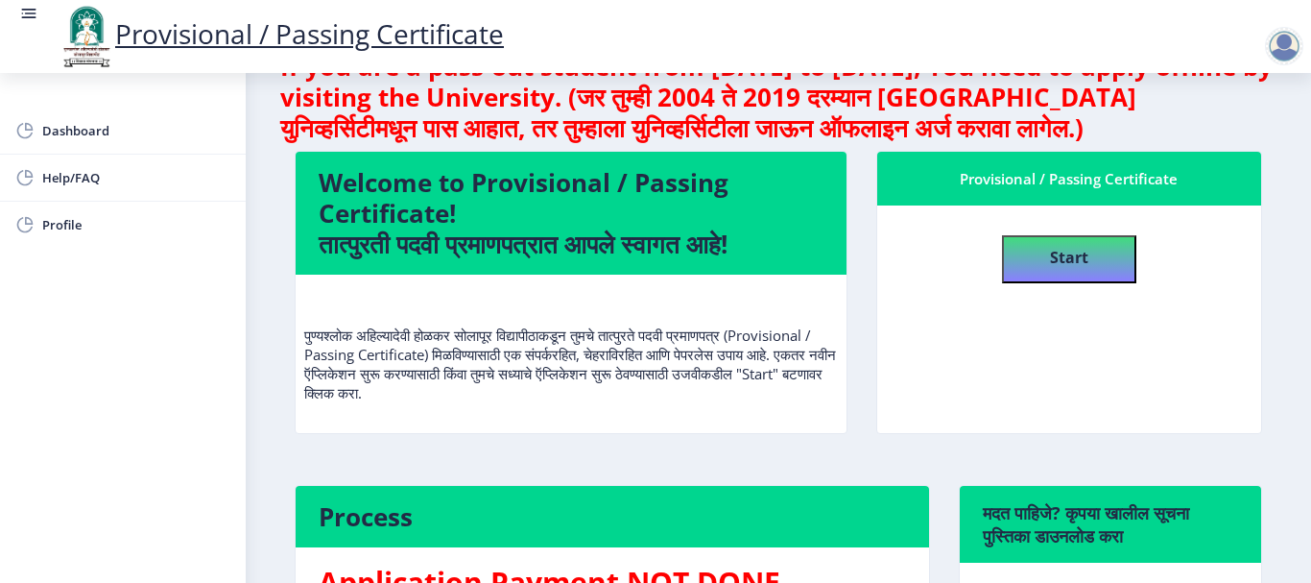
scroll to position [0, 0]
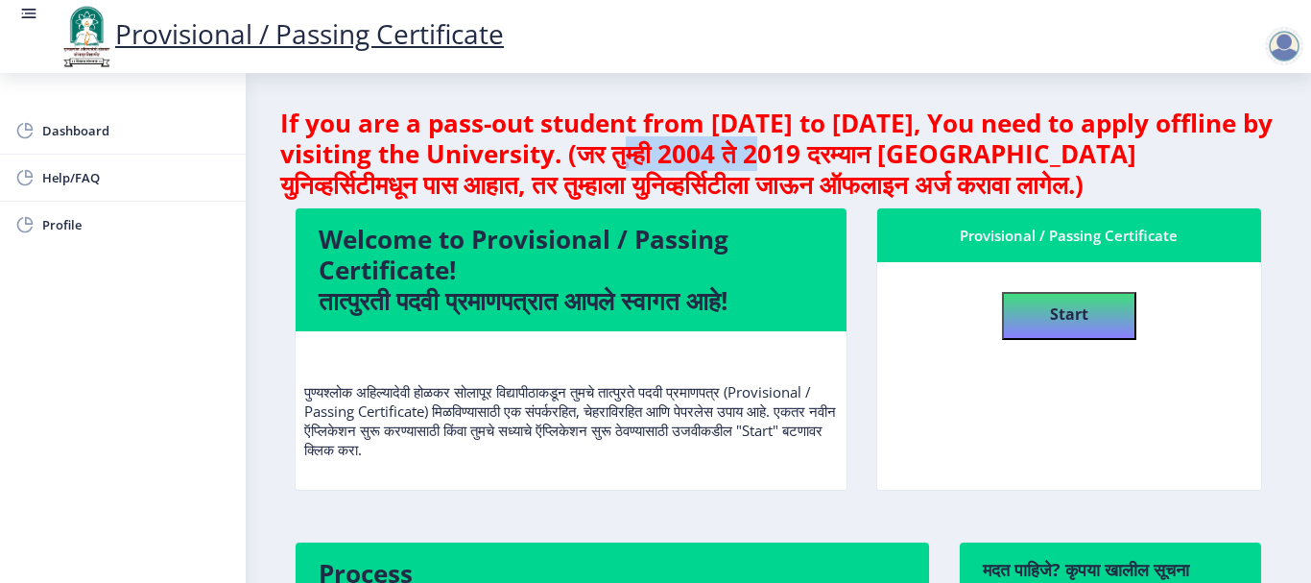
drag, startPoint x: 820, startPoint y: 154, endPoint x: 673, endPoint y: 147, distance: 147.0
click at [673, 147] on h4 "If you are a pass-out student from [DATE] to [DATE], You need to apply offline …" at bounding box center [778, 154] width 996 height 92
click at [838, 149] on h4 "If you are a pass-out student from [DATE] to [DATE], You need to apply offline …" at bounding box center [778, 154] width 996 height 92
click at [860, 160] on h4 "If you are a pass-out student from [DATE] to [DATE], You need to apply offline …" at bounding box center [778, 154] width 996 height 92
click at [865, 178] on h4 "If you are a pass-out student from [DATE] to [DATE], You need to apply offline …" at bounding box center [778, 154] width 996 height 92
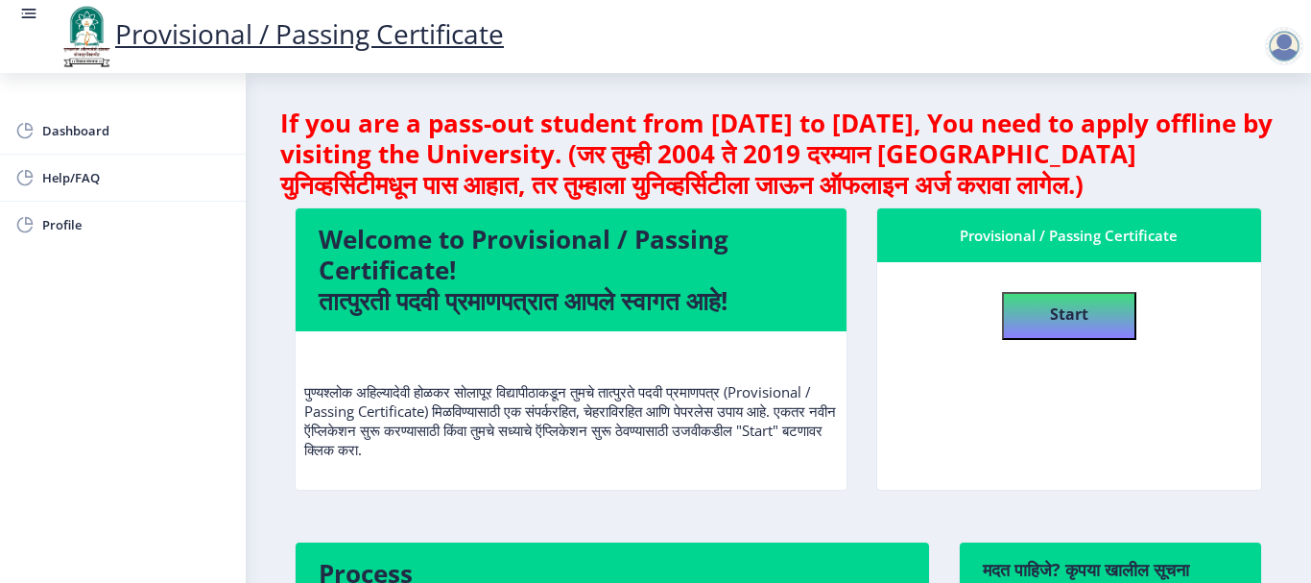
click at [758, 174] on h4 "If you are a pass-out student from [DATE] to [DATE], You need to apply offline …" at bounding box center [778, 154] width 996 height 92
click at [551, 177] on h4 "If you are a pass-out student from [DATE] to [DATE], You need to apply offline …" at bounding box center [778, 154] width 996 height 92
click at [767, 135] on h4 "If you are a pass-out student from [DATE] to [DATE], You need to apply offline …" at bounding box center [778, 154] width 996 height 92
click at [751, 153] on h4 "If you are a pass-out student from [DATE] to [DATE], You need to apply offline …" at bounding box center [778, 154] width 996 height 92
click at [738, 177] on h4 "If you are a pass-out student from [DATE] to [DATE], You need to apply offline …" at bounding box center [778, 154] width 996 height 92
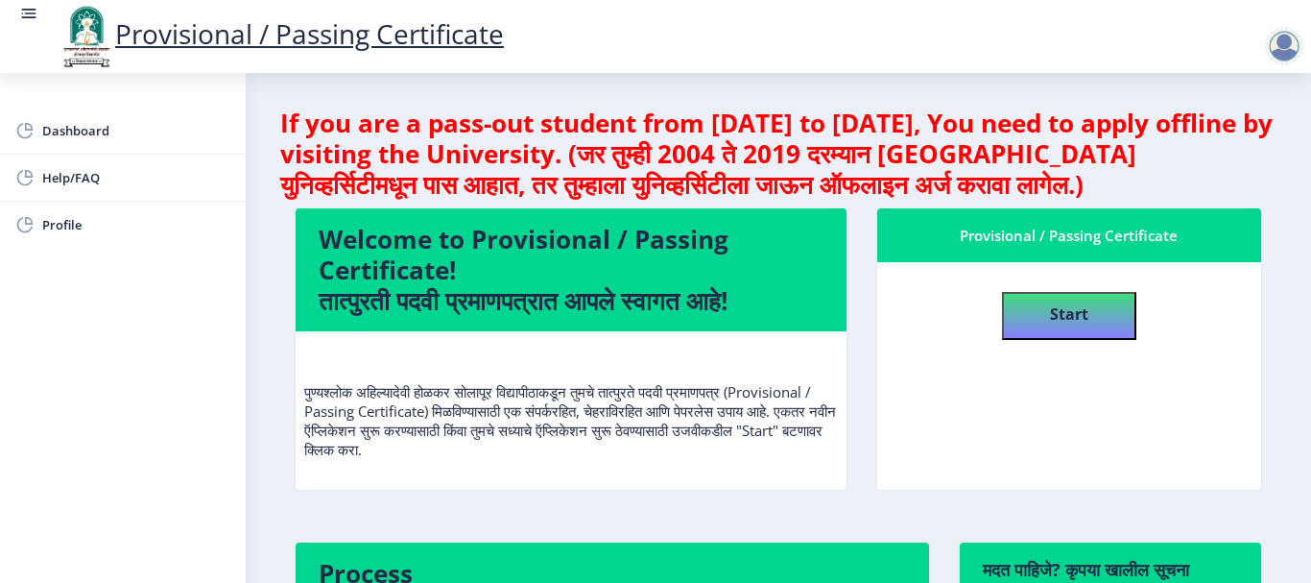
click at [558, 177] on h4 "If you are a pass-out student from [DATE] to [DATE], You need to apply offline …" at bounding box center [778, 154] width 996 height 92
click at [541, 143] on h4 "If you are a pass-out student from [DATE] to [DATE], You need to apply offline …" at bounding box center [778, 154] width 996 height 92
click at [515, 123] on h4 "If you are a pass-out student from [DATE] to [DATE], You need to apply offline …" at bounding box center [778, 154] width 996 height 92
click at [507, 148] on h4 "If you are a pass-out student from [DATE] to [DATE], You need to apply offline …" at bounding box center [778, 154] width 996 height 92
click at [500, 150] on h4 "If you are a pass-out student from [DATE] to [DATE], You need to apply offline …" at bounding box center [778, 154] width 996 height 92
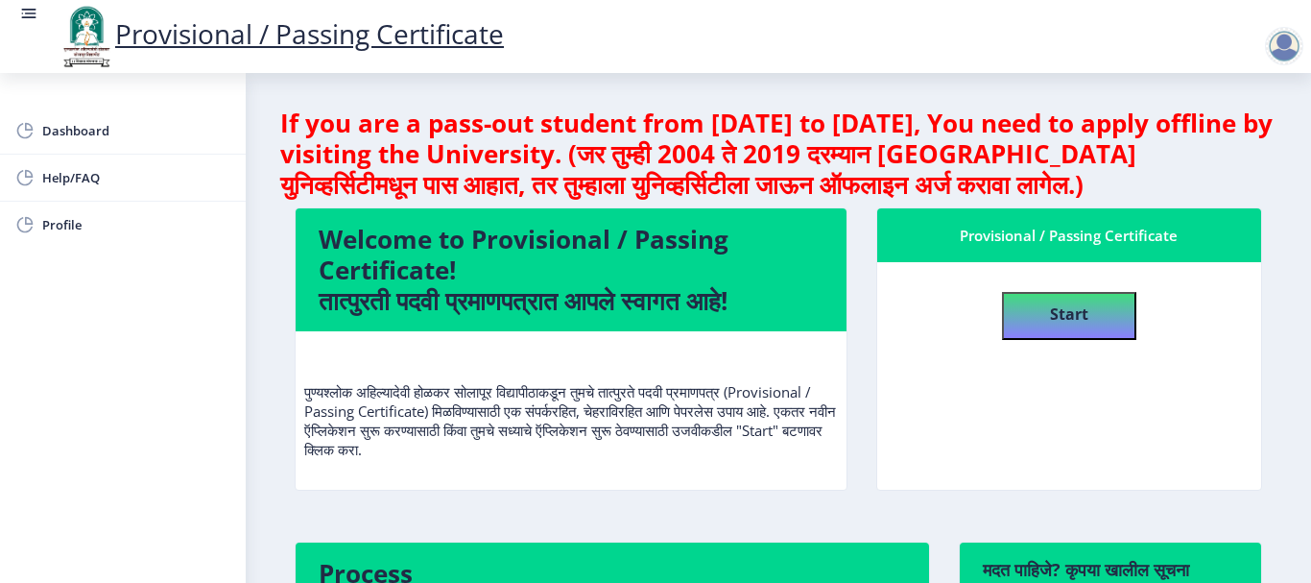
click at [481, 125] on h4 "If you are a pass-out student from [DATE] to [DATE], You need to apply offline …" at bounding box center [778, 154] width 996 height 92
click at [484, 154] on h4 "If you are a pass-out student from [DATE] to [DATE], You need to apply offline …" at bounding box center [778, 154] width 996 height 92
click at [483, 180] on h4 "If you are a pass-out student from [DATE] to [DATE], You need to apply offline …" at bounding box center [778, 154] width 996 height 92
click at [477, 208] on nb-card-header "Welcome to Provisional / Passing Certificate! तात्पुरती पदवी प्रमाणपत्रात आपले …" at bounding box center [571, 269] width 551 height 123
click at [470, 277] on h4 "Welcome to Provisional / Passing Certificate! तात्पुरती पदवी प्रमाणपत्रात आपले …" at bounding box center [571, 270] width 505 height 92
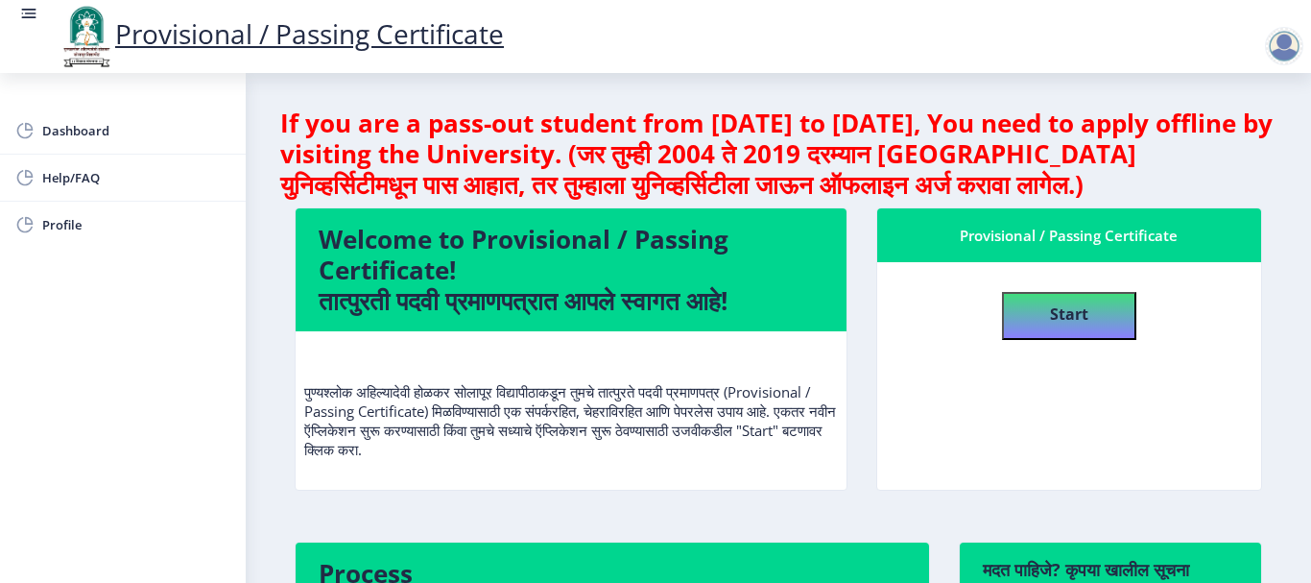
click at [469, 296] on h4 "Welcome to Provisional / Passing Certificate! तात्पुरती पदवी प्रमाणपत्रात आपले …" at bounding box center [571, 270] width 505 height 92
click at [468, 339] on nb-card-body "पुण्यश्लोक अहिल्यादेवी होळकर सोलापूर विद्यापीठाकडून तुमचे तात्पुरते पदवी प्रमाण…" at bounding box center [571, 410] width 551 height 158
click at [468, 375] on p "पुण्यश्लोक अहिल्यादेवी होळकर सोलापूर विद्यापीठाकडून तुमचे तात्पुरते पदवी प्रमाण…" at bounding box center [571, 401] width 534 height 115
click at [468, 388] on p "पुण्यश्लोक अहिल्यादेवी होळकर सोलापूर विद्यापीठाकडून तुमचे तात्पुरते पदवी प्रमाण…" at bounding box center [571, 401] width 534 height 115
click at [468, 412] on p "पुण्यश्लोक अहिल्यादेवी होळकर सोलापूर विद्यापीठाकडून तुमचे तात्पुरते पदवी प्रमाण…" at bounding box center [571, 401] width 534 height 115
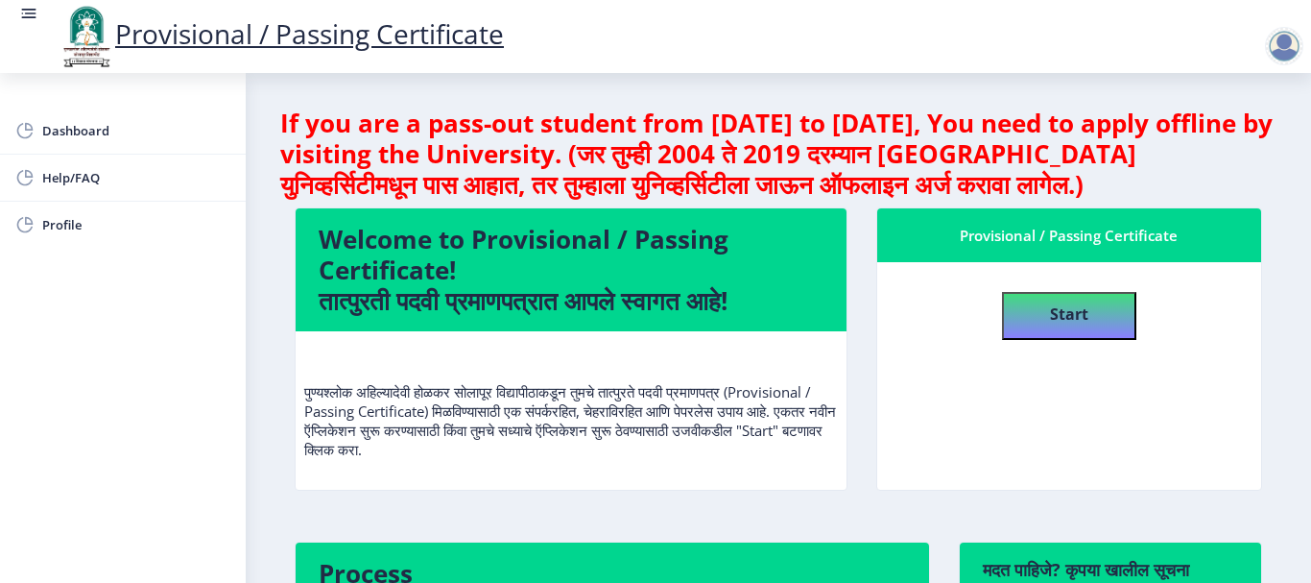
click at [468, 428] on p "पुण्यश्लोक अहिल्यादेवी होळकर सोलापूर विद्यापीठाकडून तुमचे तात्पुरते पदवी प्रमाण…" at bounding box center [571, 401] width 534 height 115
click at [468, 448] on p "पुण्यश्लोक अहिल्यादेवी होळकर सोलापूर विद्यापीठाकडून तुमचे तात्पुरते पदवी प्रमाण…" at bounding box center [571, 401] width 534 height 115
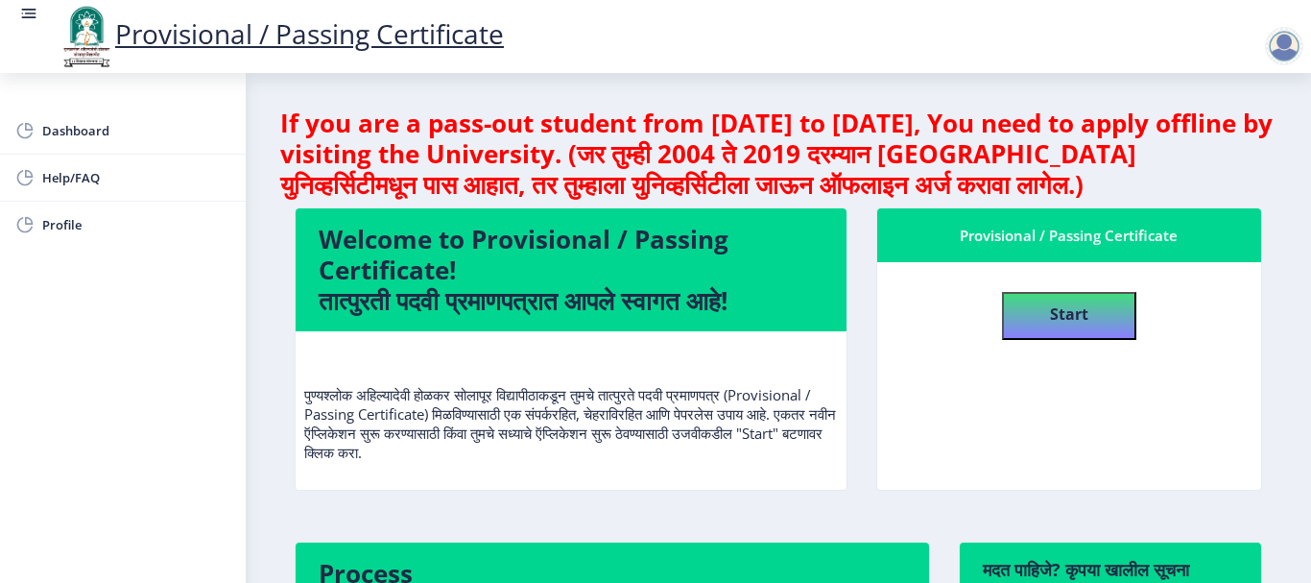
click at [480, 171] on h4 "If you are a pass-out student from [DATE] to [DATE], You need to apply offline …" at bounding box center [778, 154] width 996 height 92
click at [481, 159] on h4 "If you are a pass-out student from [DATE] to [DATE], You need to apply offline …" at bounding box center [778, 154] width 996 height 92
click at [485, 122] on h4 "If you are a pass-out student from [DATE] to [DATE], You need to apply offline …" at bounding box center [778, 154] width 996 height 92
